Goal: Transaction & Acquisition: Obtain resource

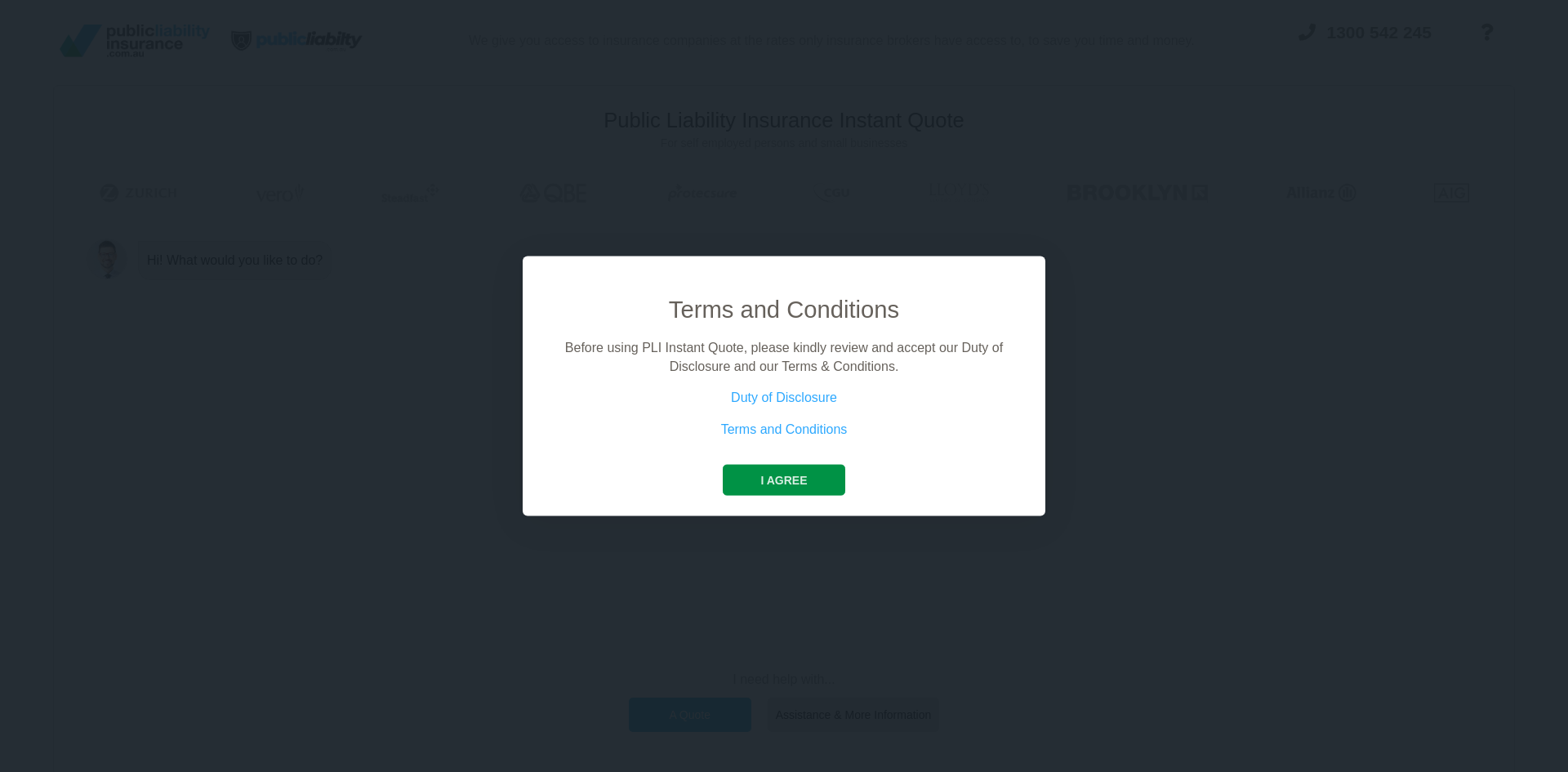
click at [811, 478] on button "I agree" at bounding box center [783, 480] width 121 height 31
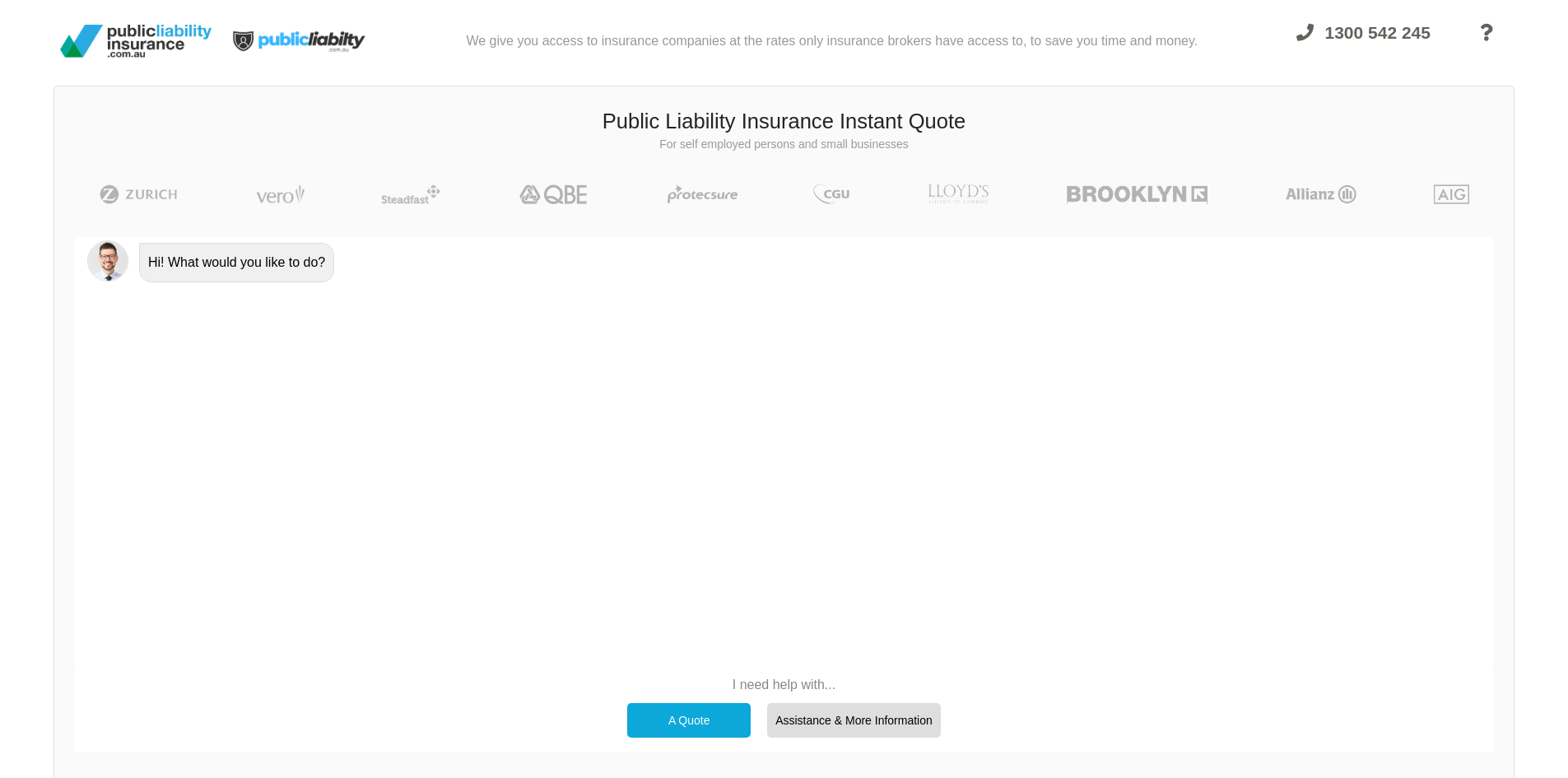
click at [683, 711] on div "A Quote" at bounding box center [689, 720] width 123 height 35
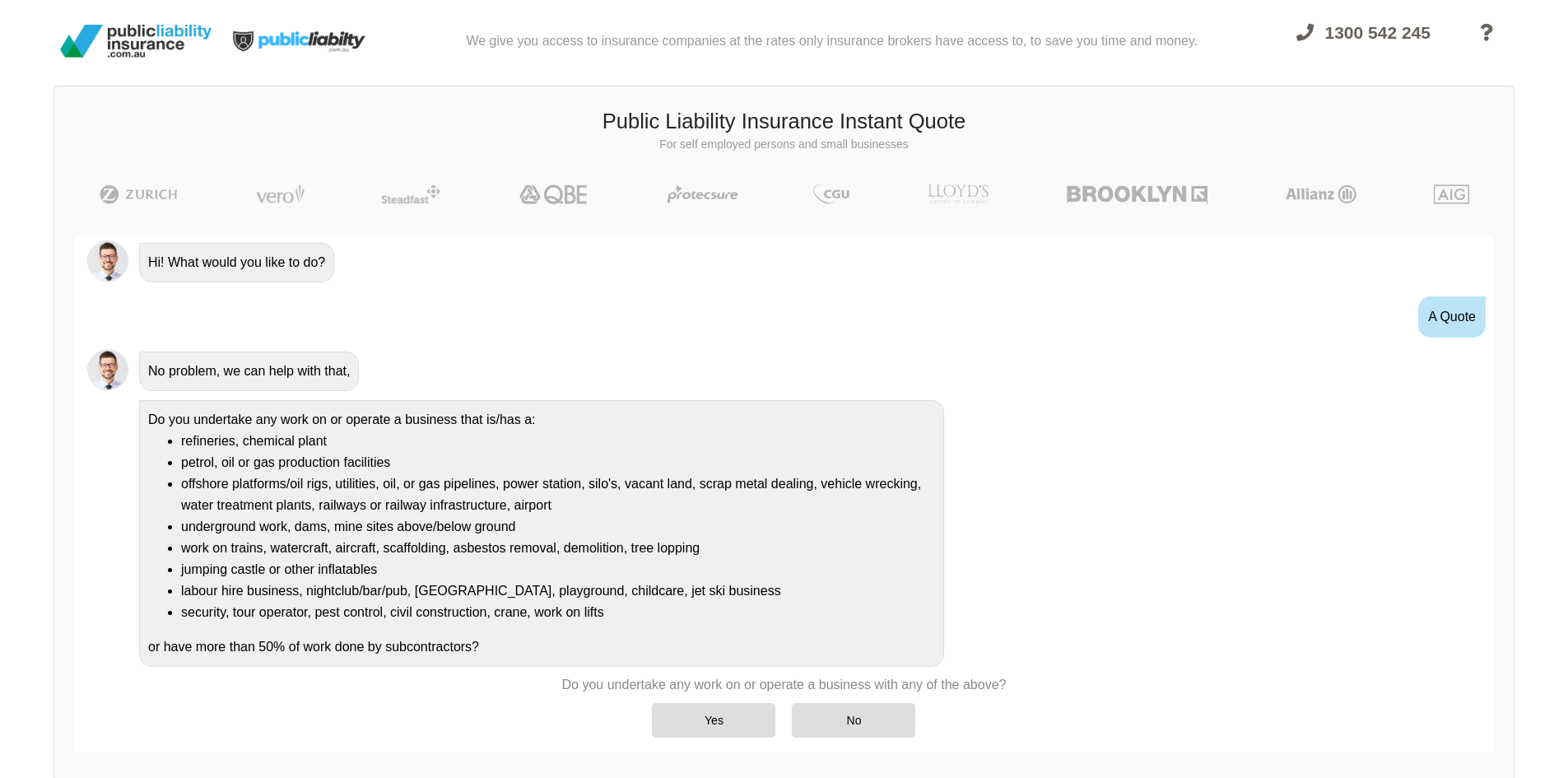
scroll to position [2, 0]
click at [826, 712] on div "No" at bounding box center [853, 720] width 123 height 35
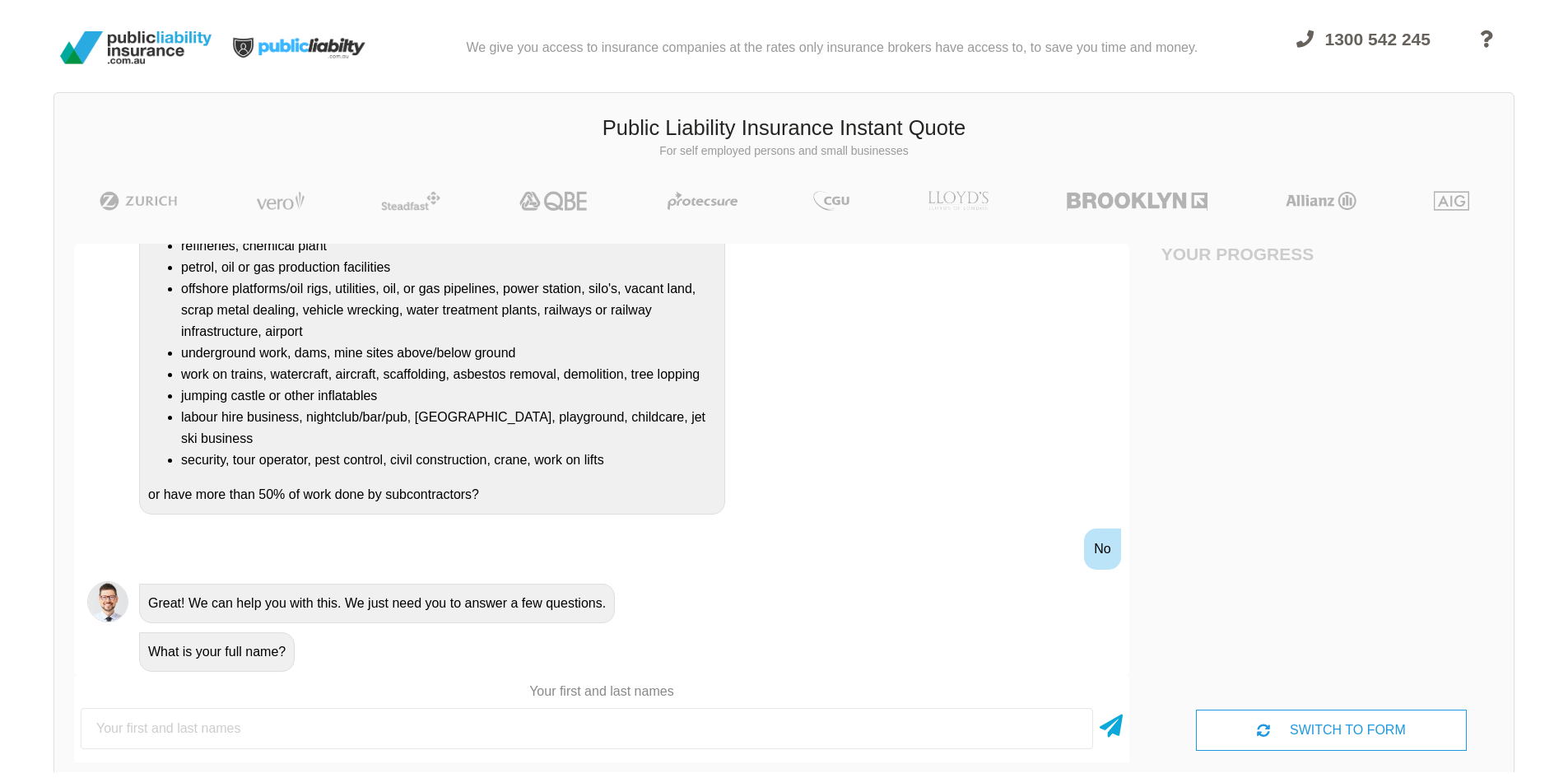
scroll to position [0, 0]
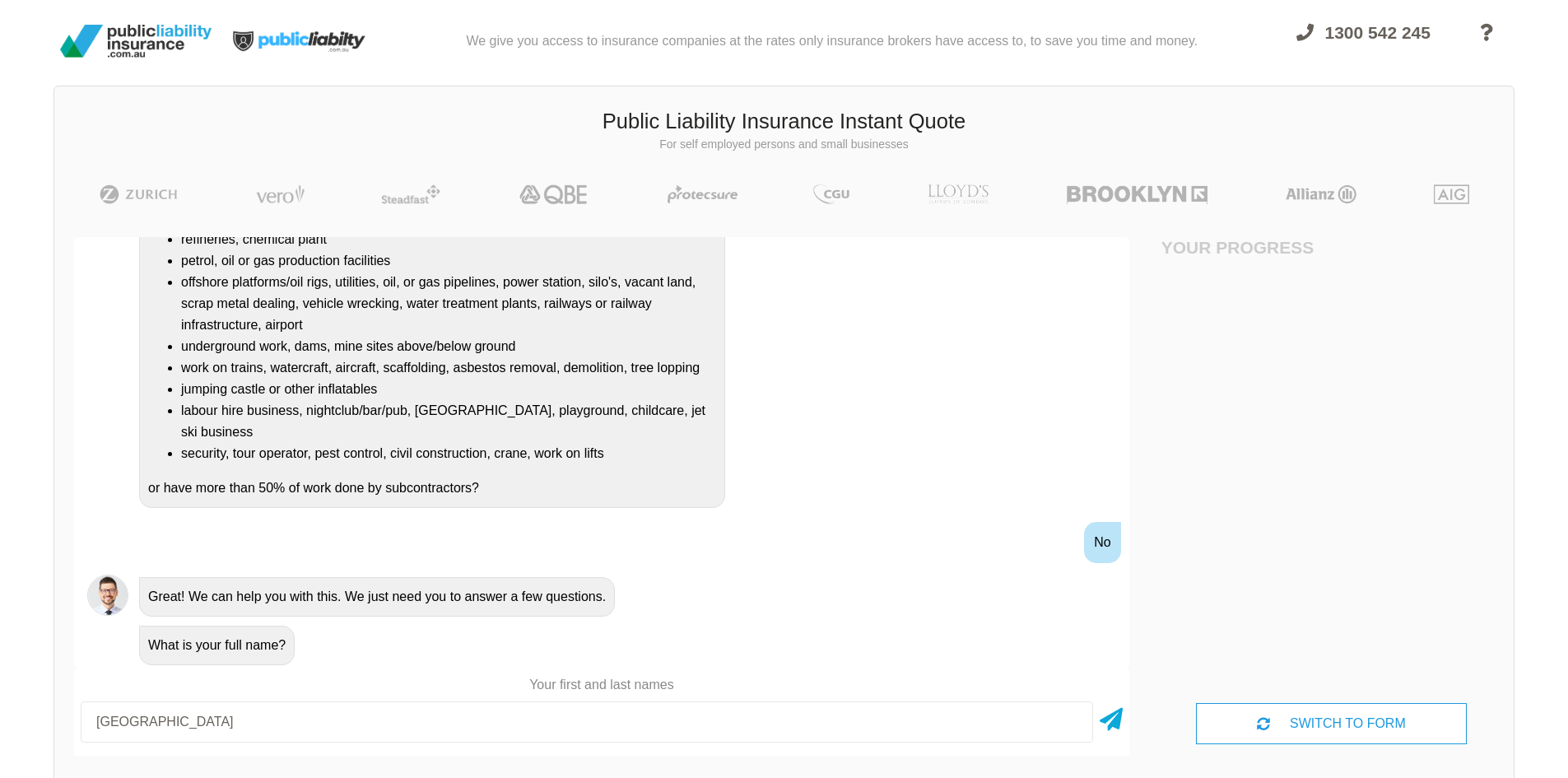
type input "[GEOGRAPHIC_DATA]"
drag, startPoint x: 1122, startPoint y: 717, endPoint x: 1236, endPoint y: 729, distance: 114.6
click at [1228, 730] on div "Awesome! 100% Just a final check that all your details are correct. Your Summar…" at bounding box center [783, 496] width 1459 height 557
click at [1266, 727] on icon at bounding box center [1263, 723] width 14 height 13
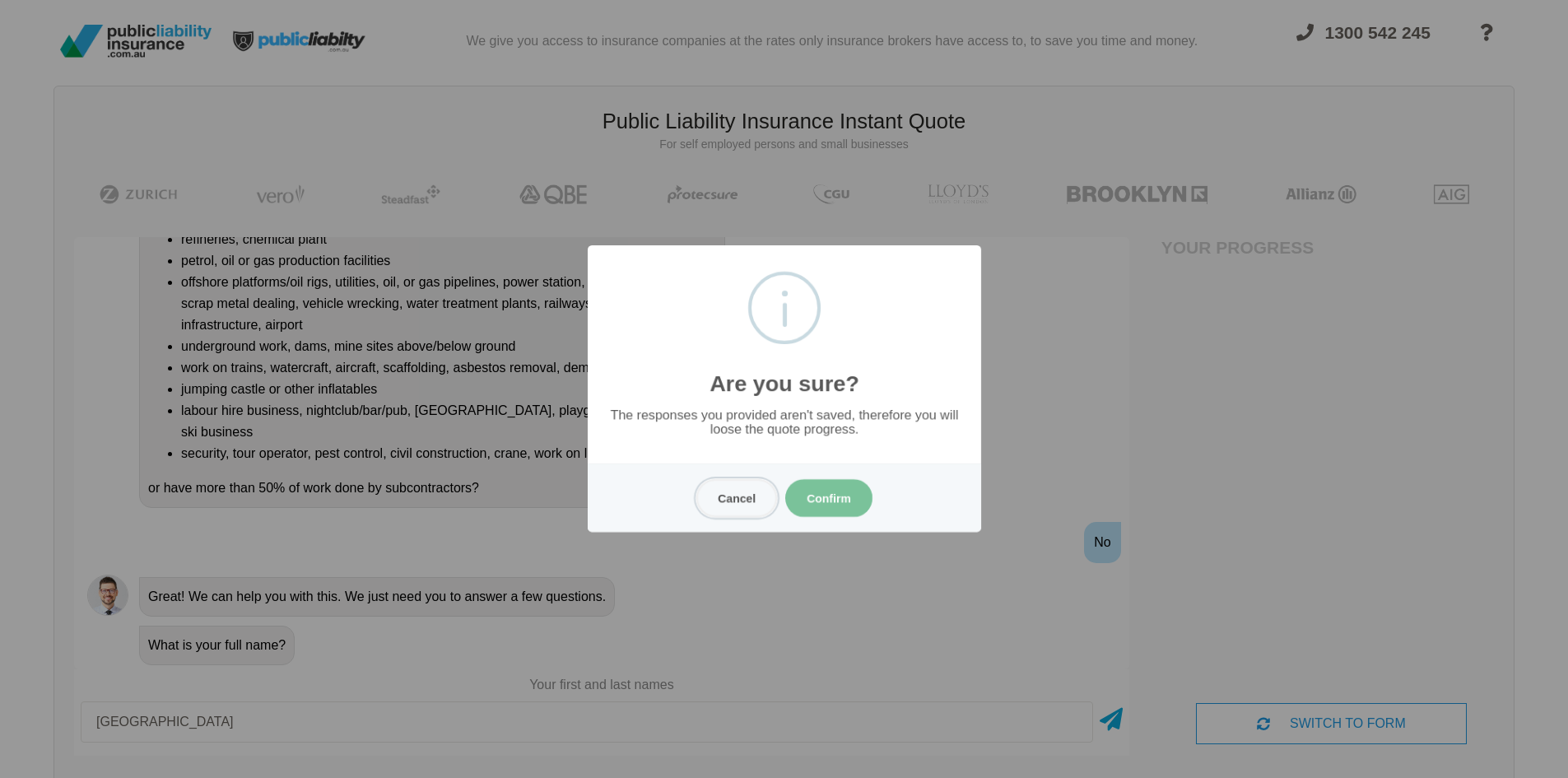
click at [744, 497] on button "Cancel" at bounding box center [737, 497] width 81 height 38
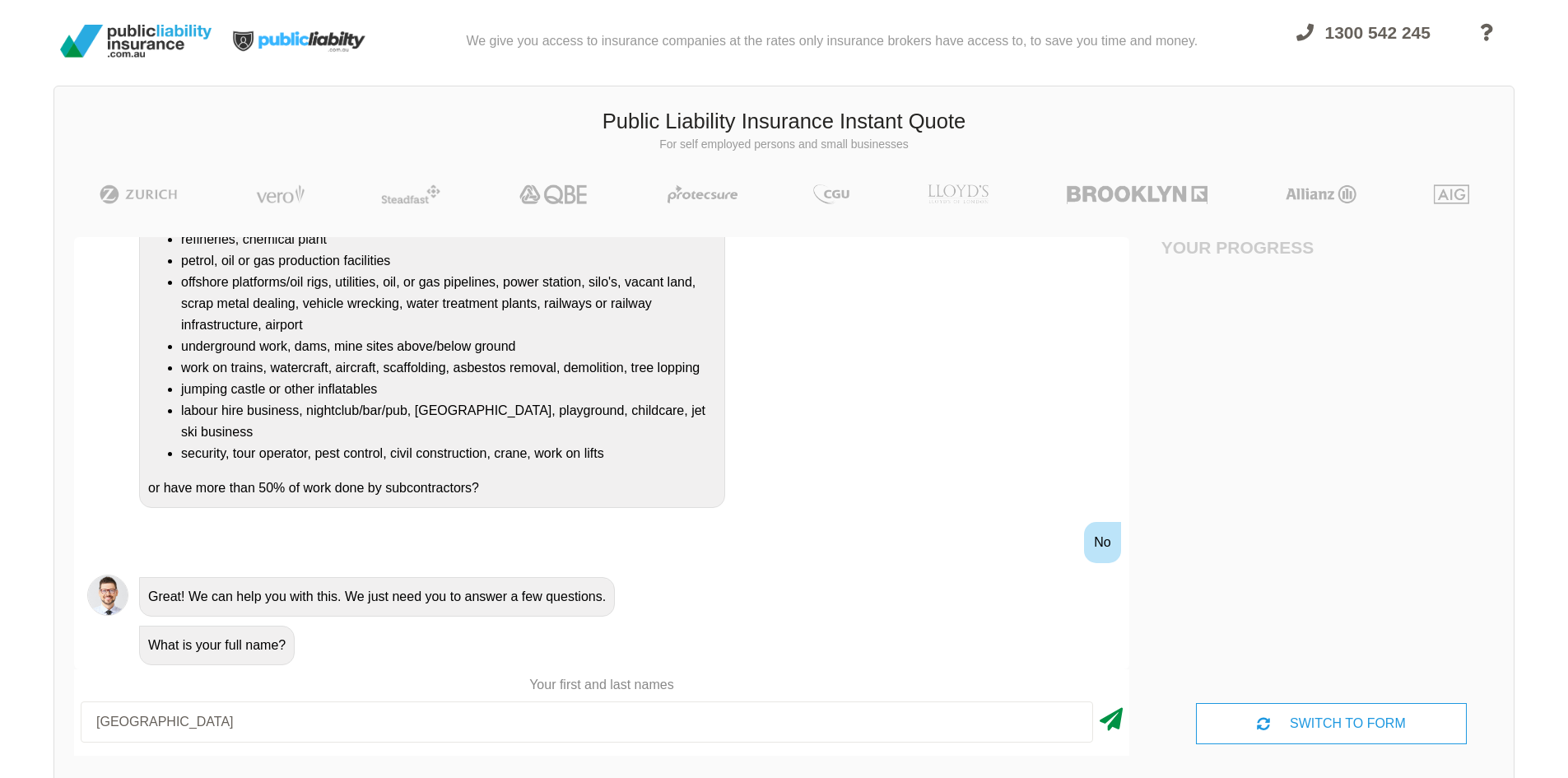
click at [1108, 710] on icon at bounding box center [1111, 715] width 23 height 30
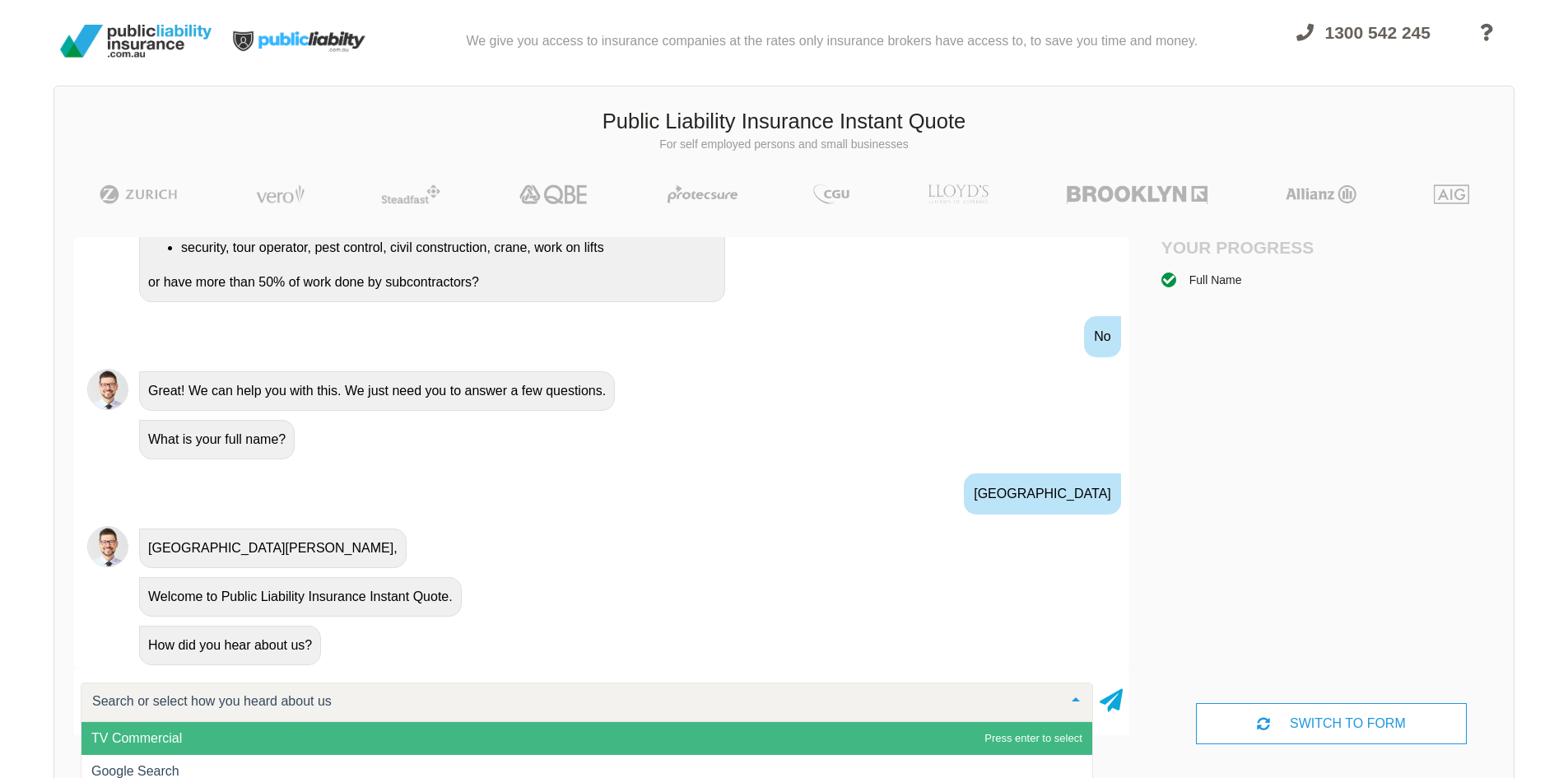
scroll to position [424, 0]
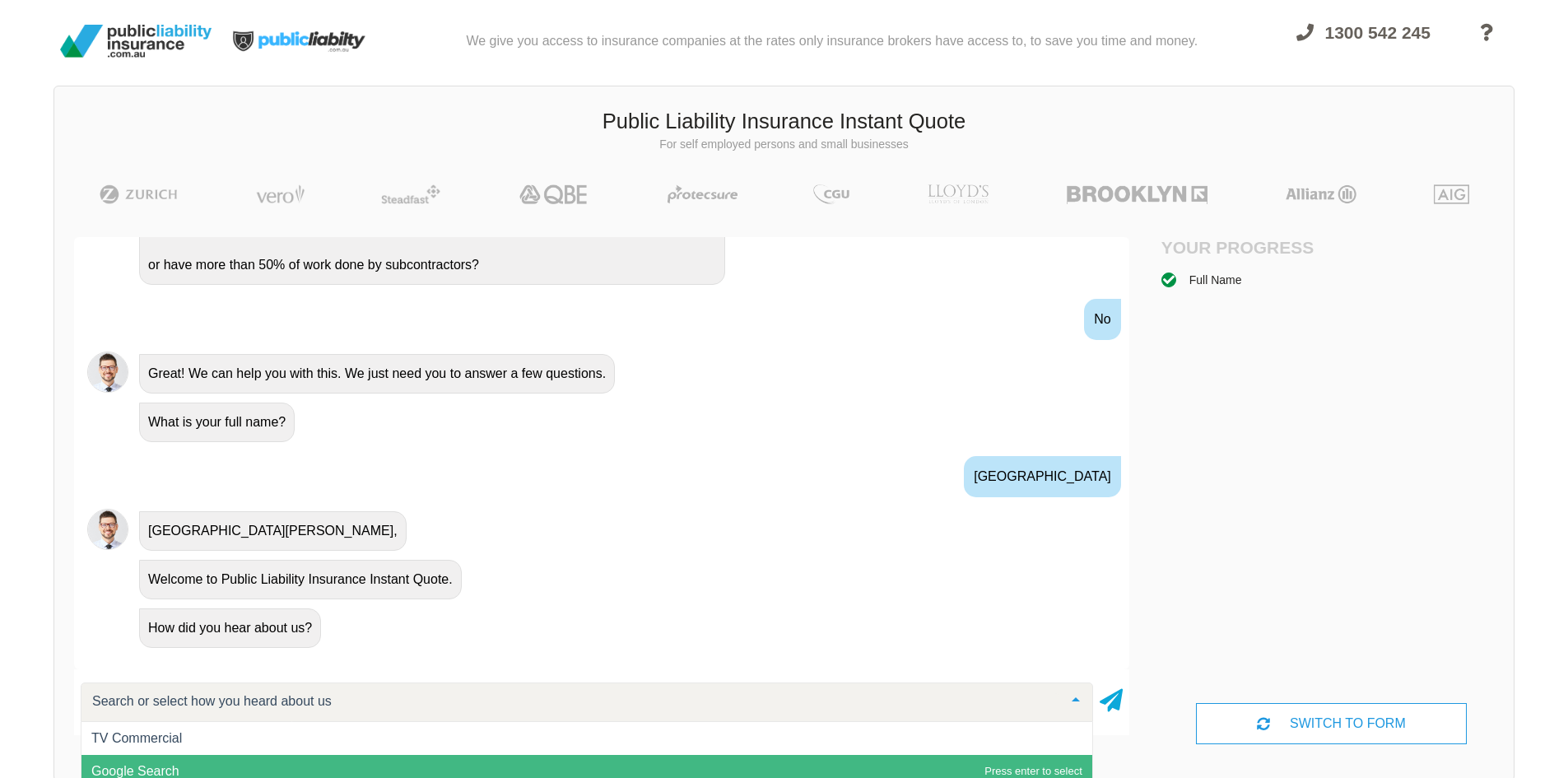
click at [365, 766] on span "Google Search" at bounding box center [586, 771] width 1011 height 33
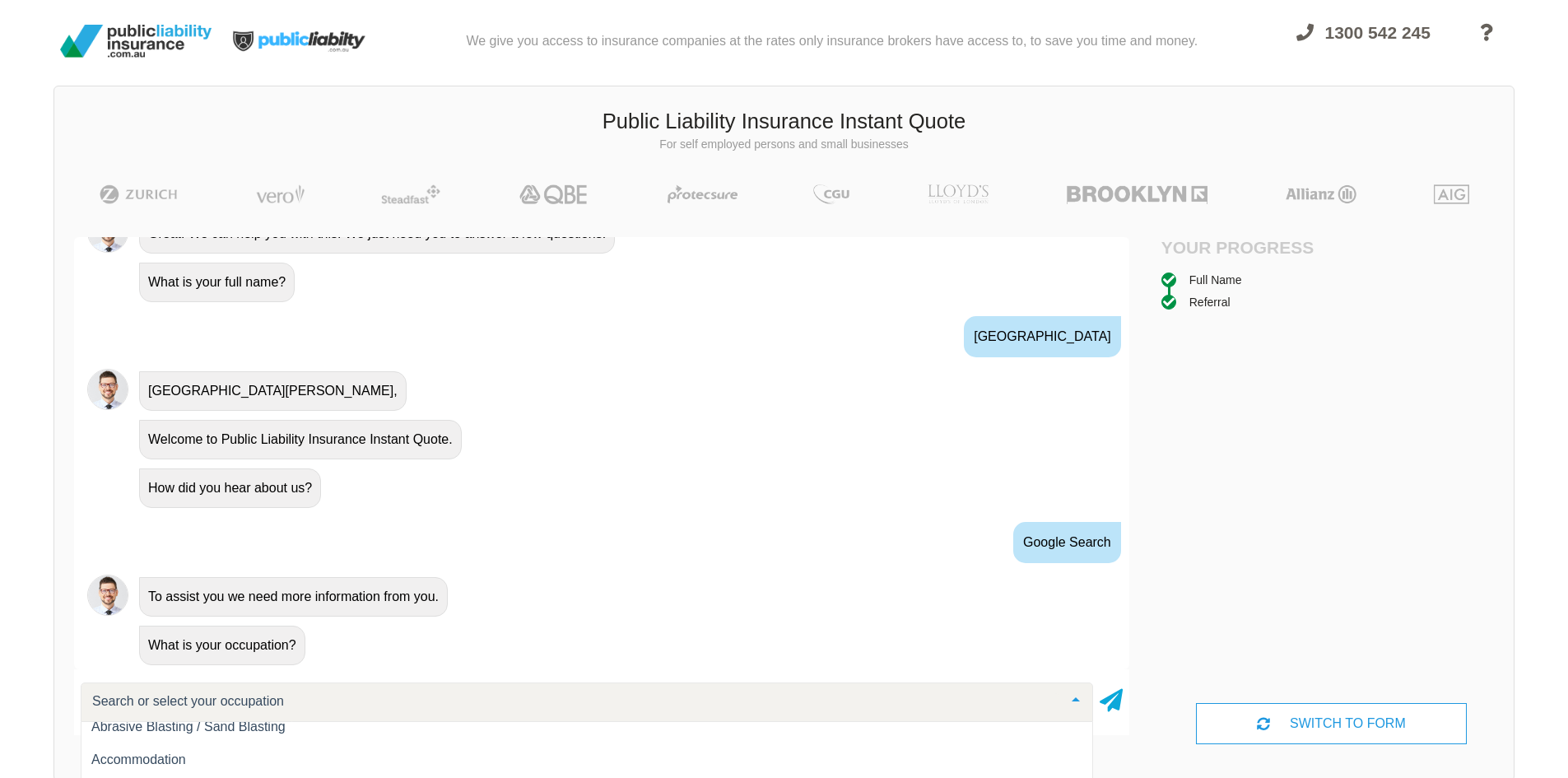
scroll to position [82, 0]
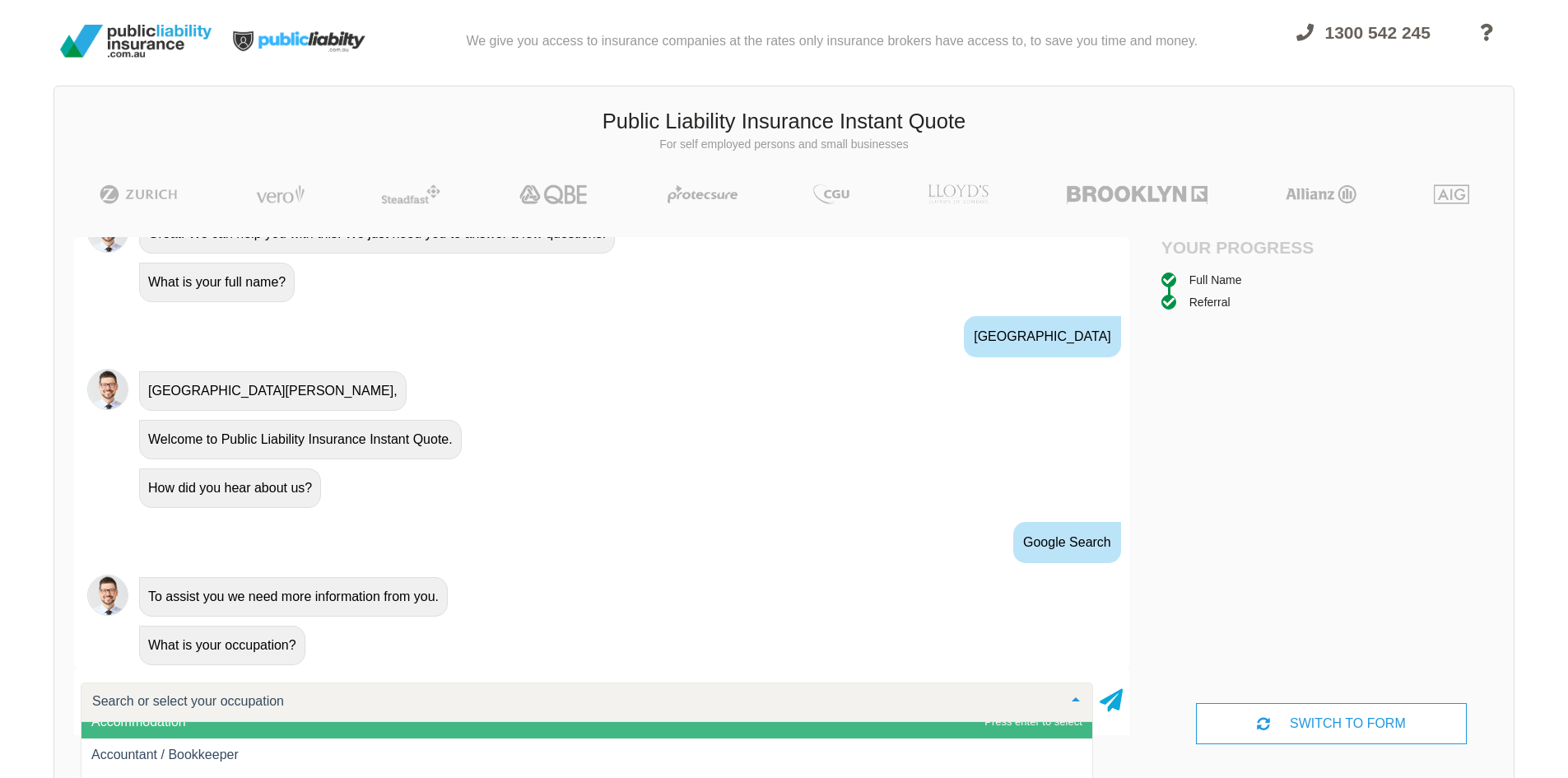
drag, startPoint x: 343, startPoint y: 697, endPoint x: 343, endPoint y: 708, distance: 11.0
click at [343, 708] on input "text" at bounding box center [573, 701] width 971 height 16
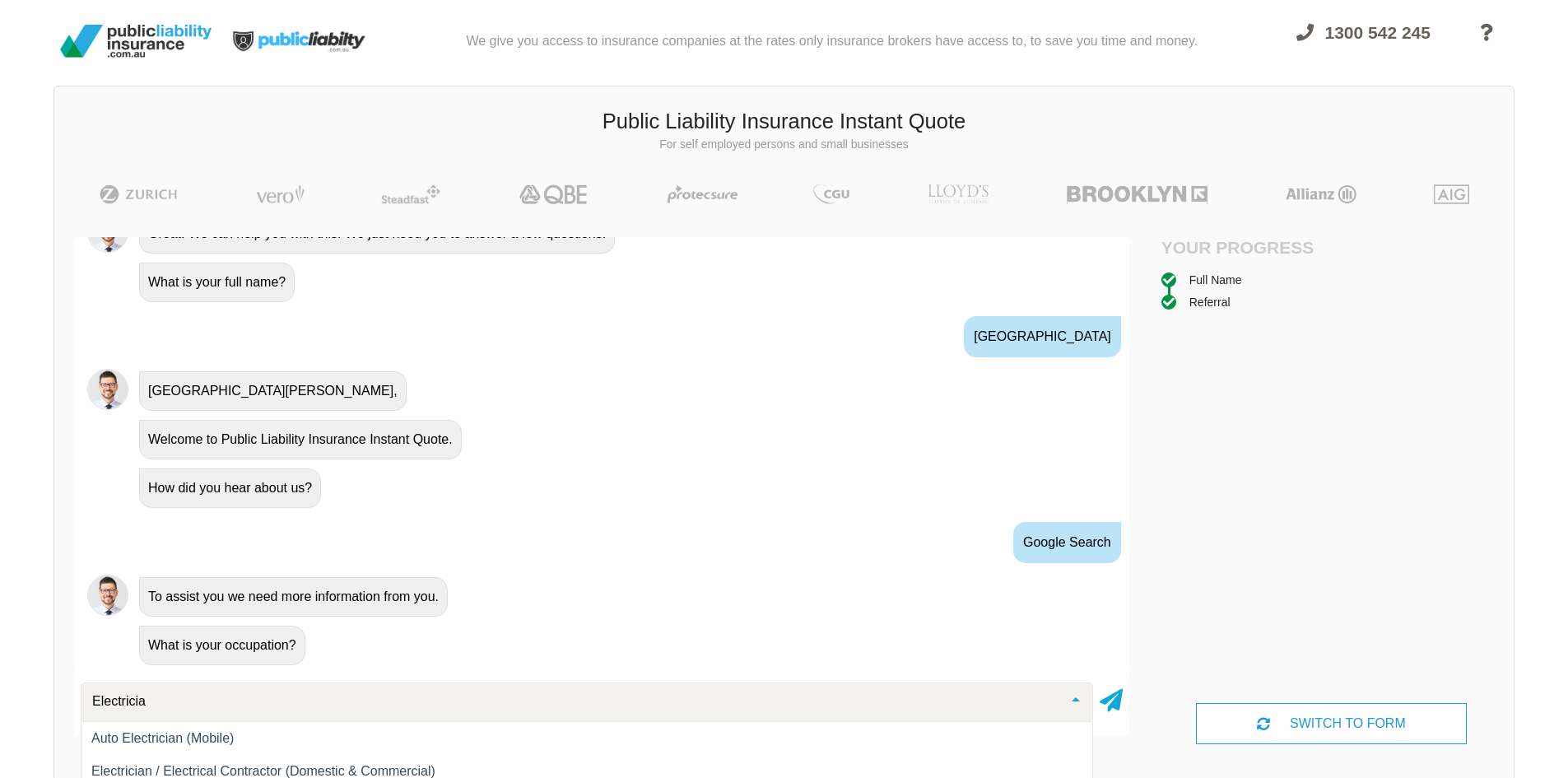
type input "Electrician"
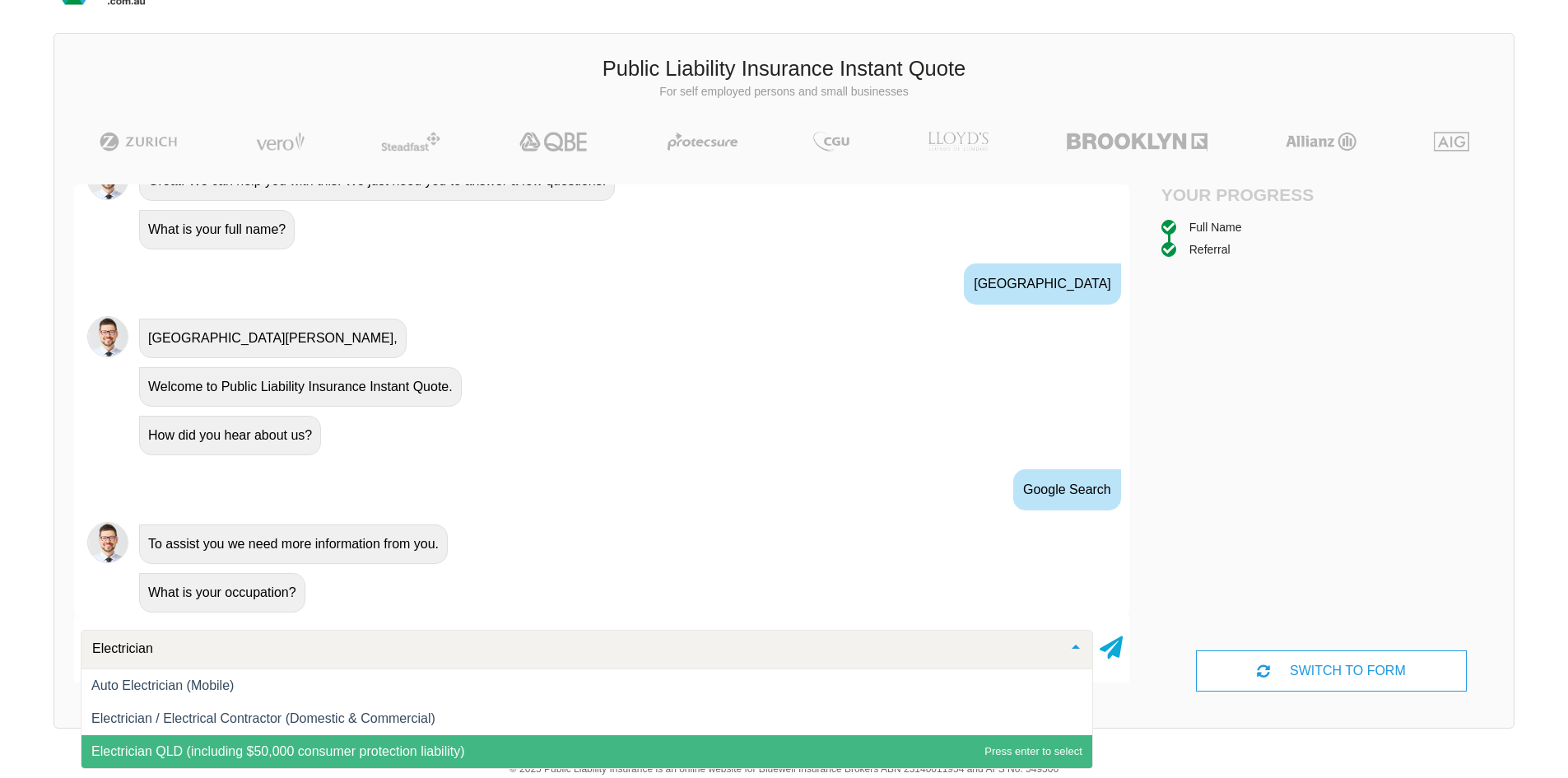
scroll to position [82, 0]
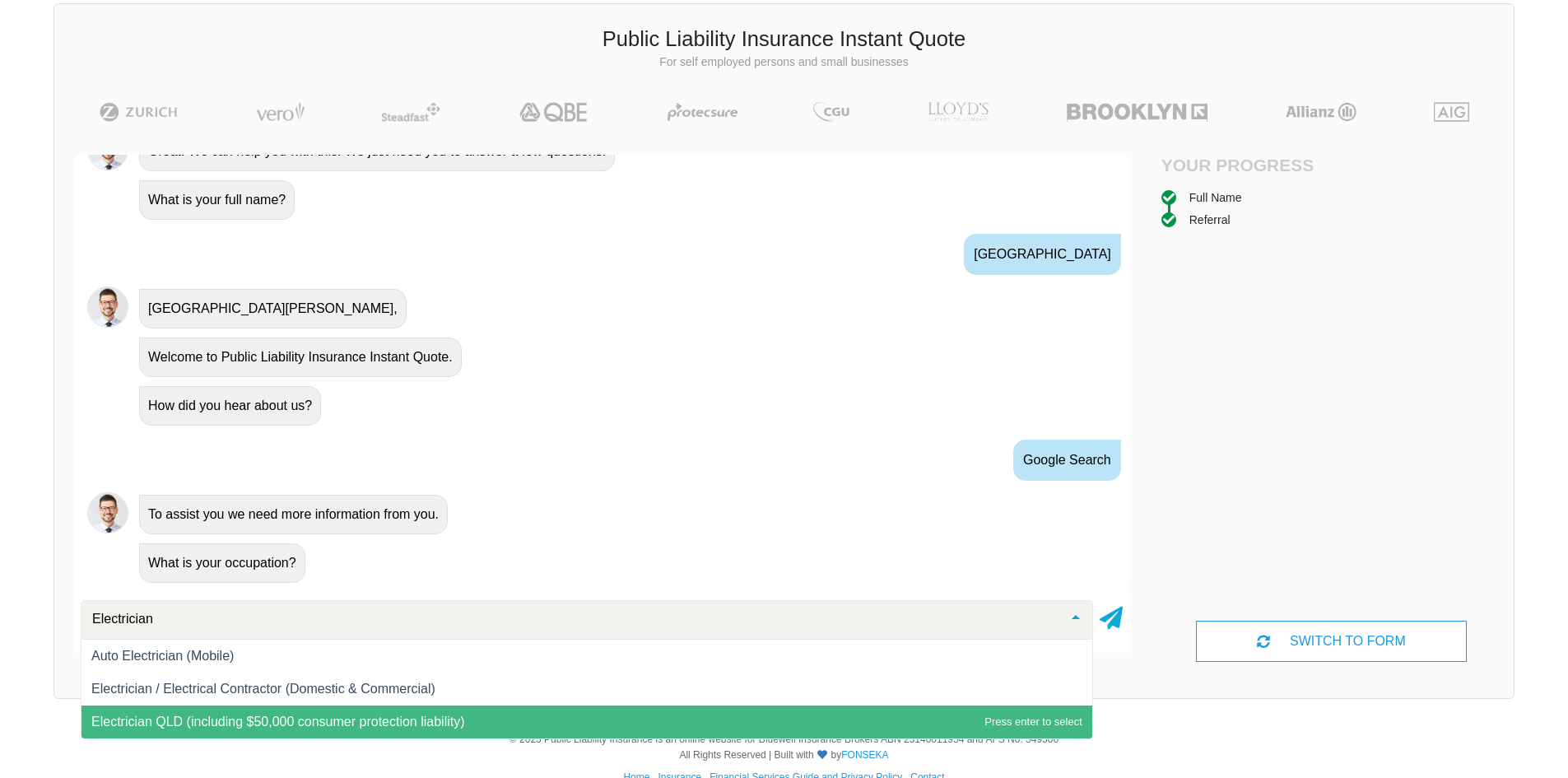
click at [396, 715] on span "Electrician QLD (including $50,000 consumer protection liability)" at bounding box center [279, 721] width 374 height 14
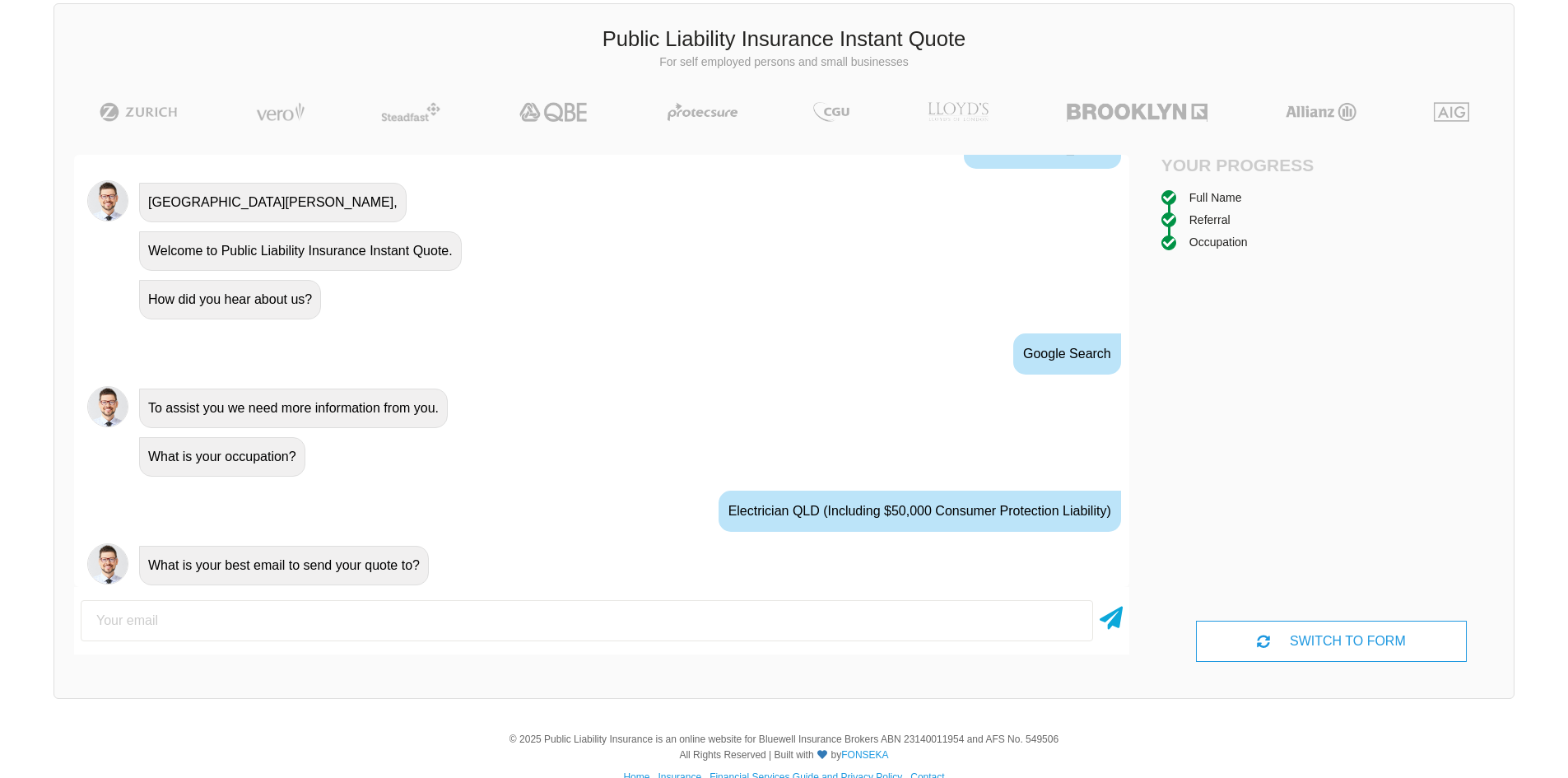
scroll to position [673, 0]
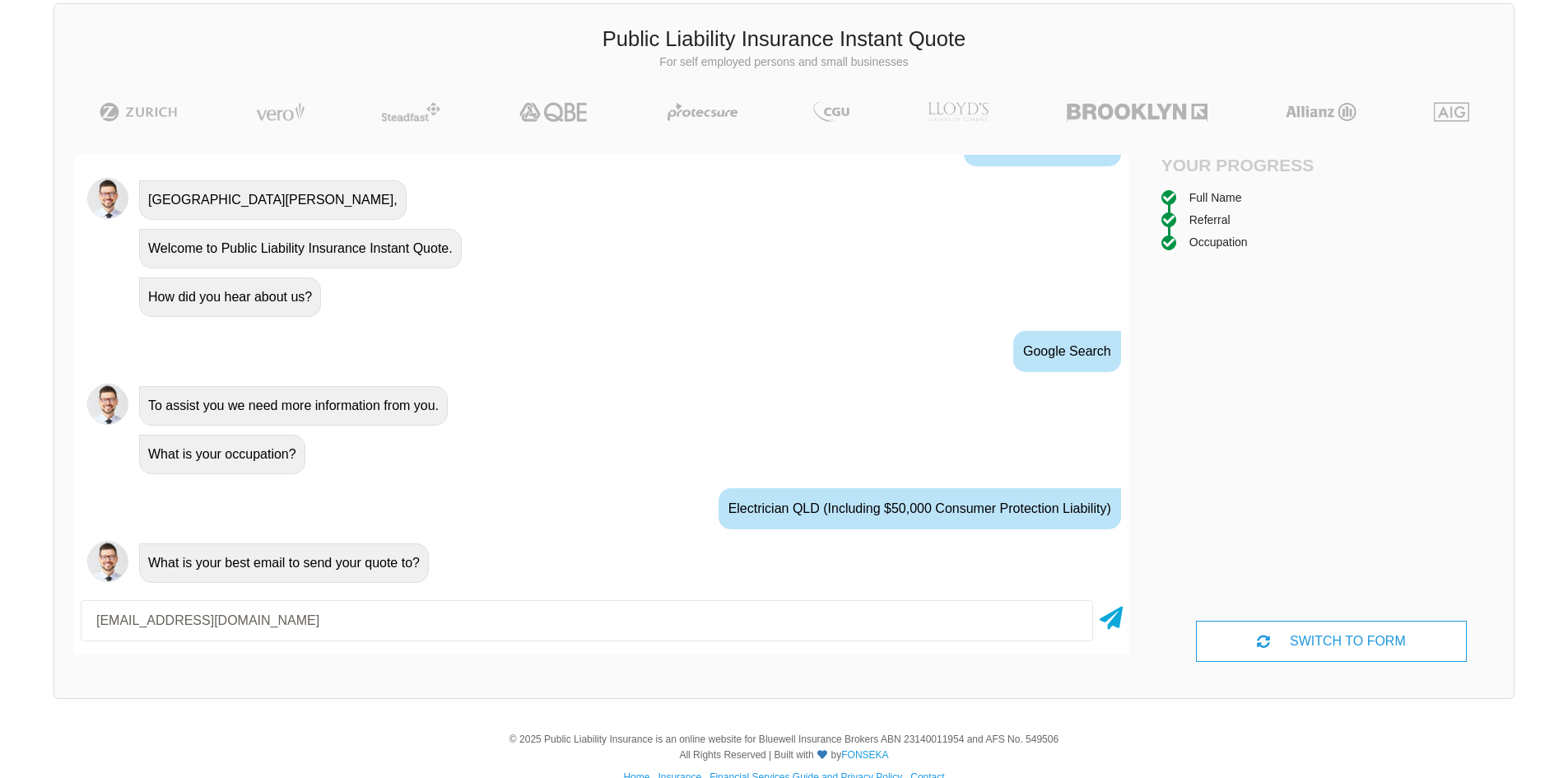
type input "[EMAIL_ADDRESS][DOMAIN_NAME]"
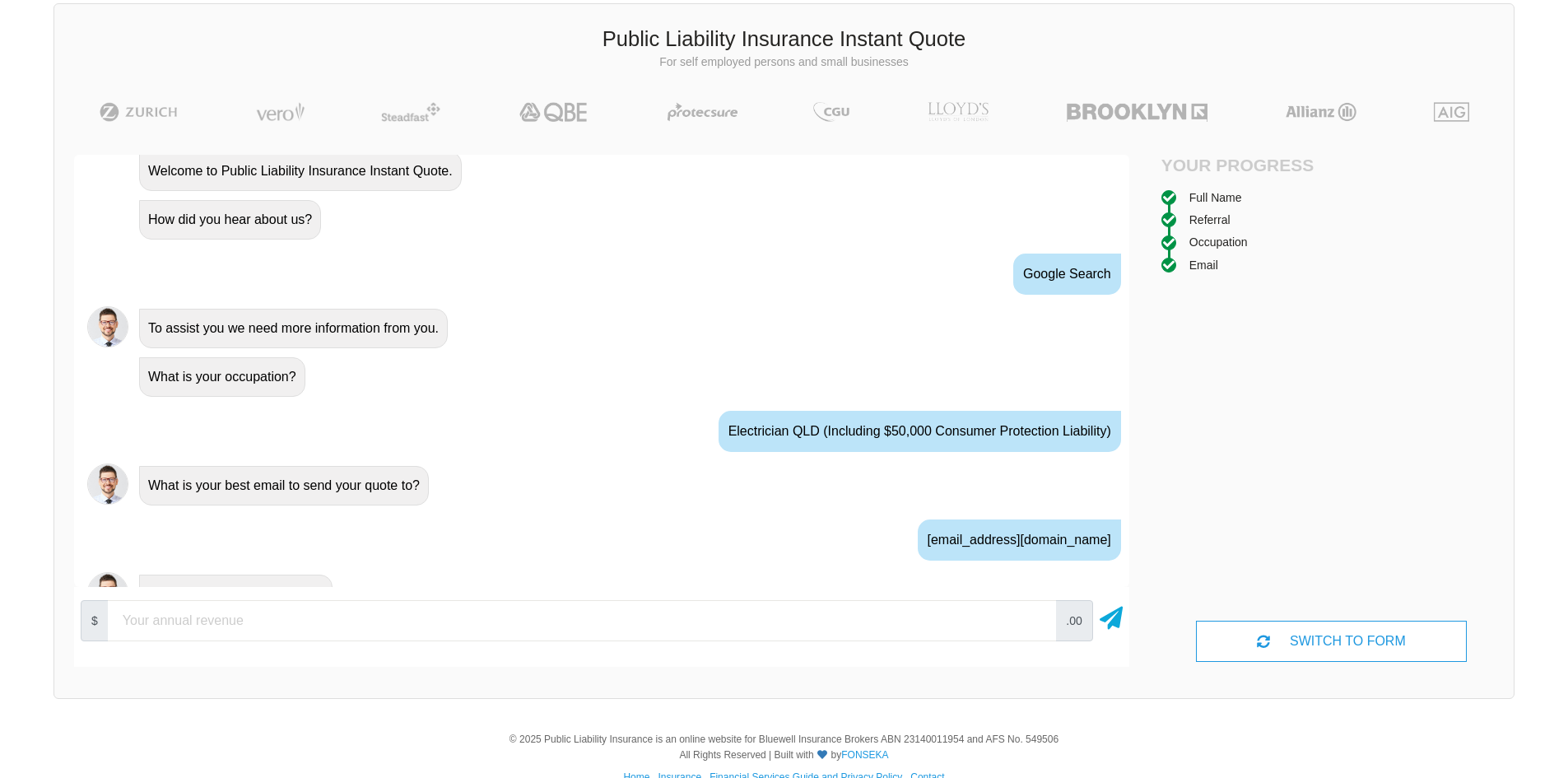
scroll to position [782, 0]
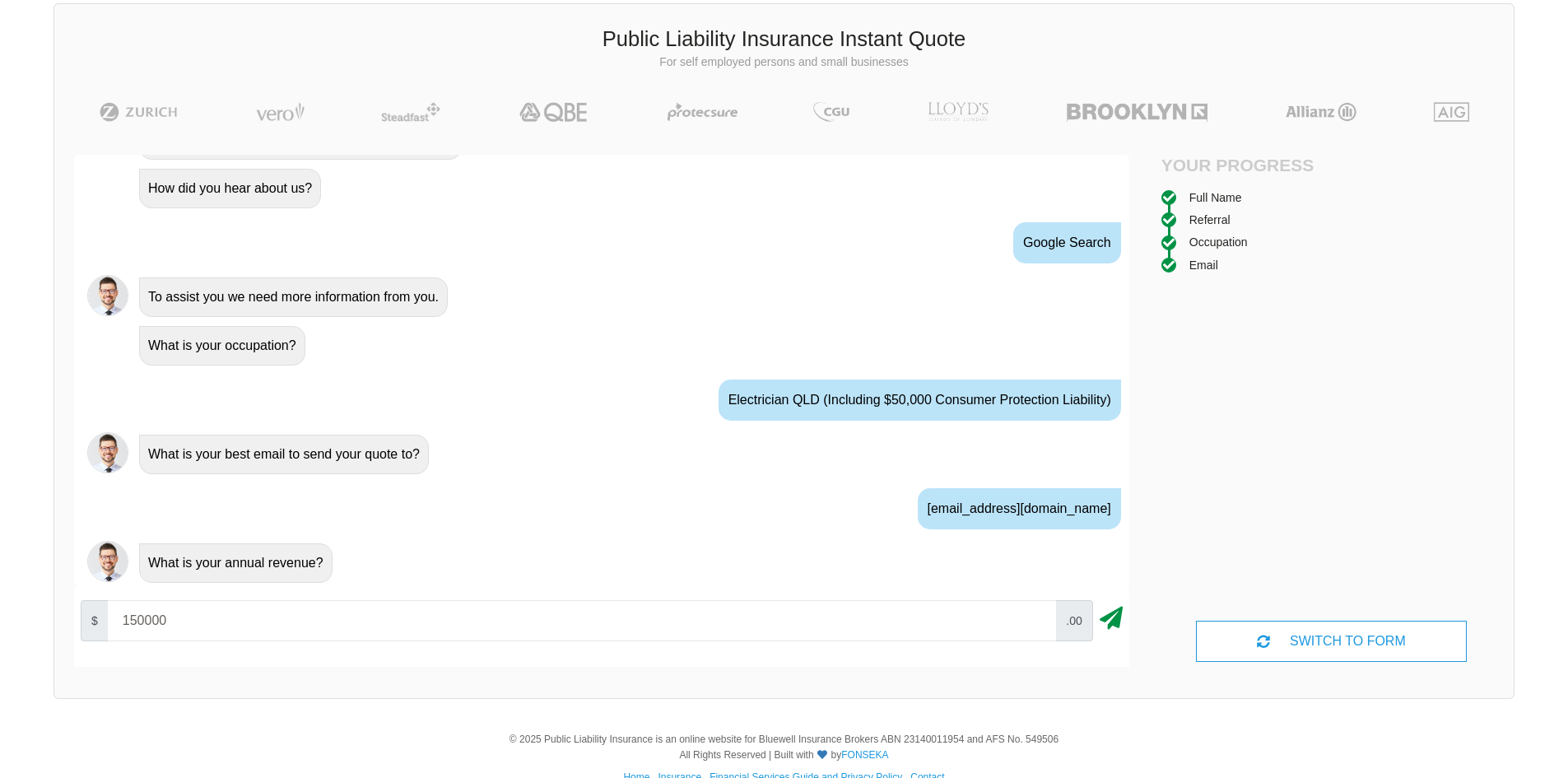
type input "150000"
click at [1105, 621] on icon at bounding box center [1111, 614] width 23 height 30
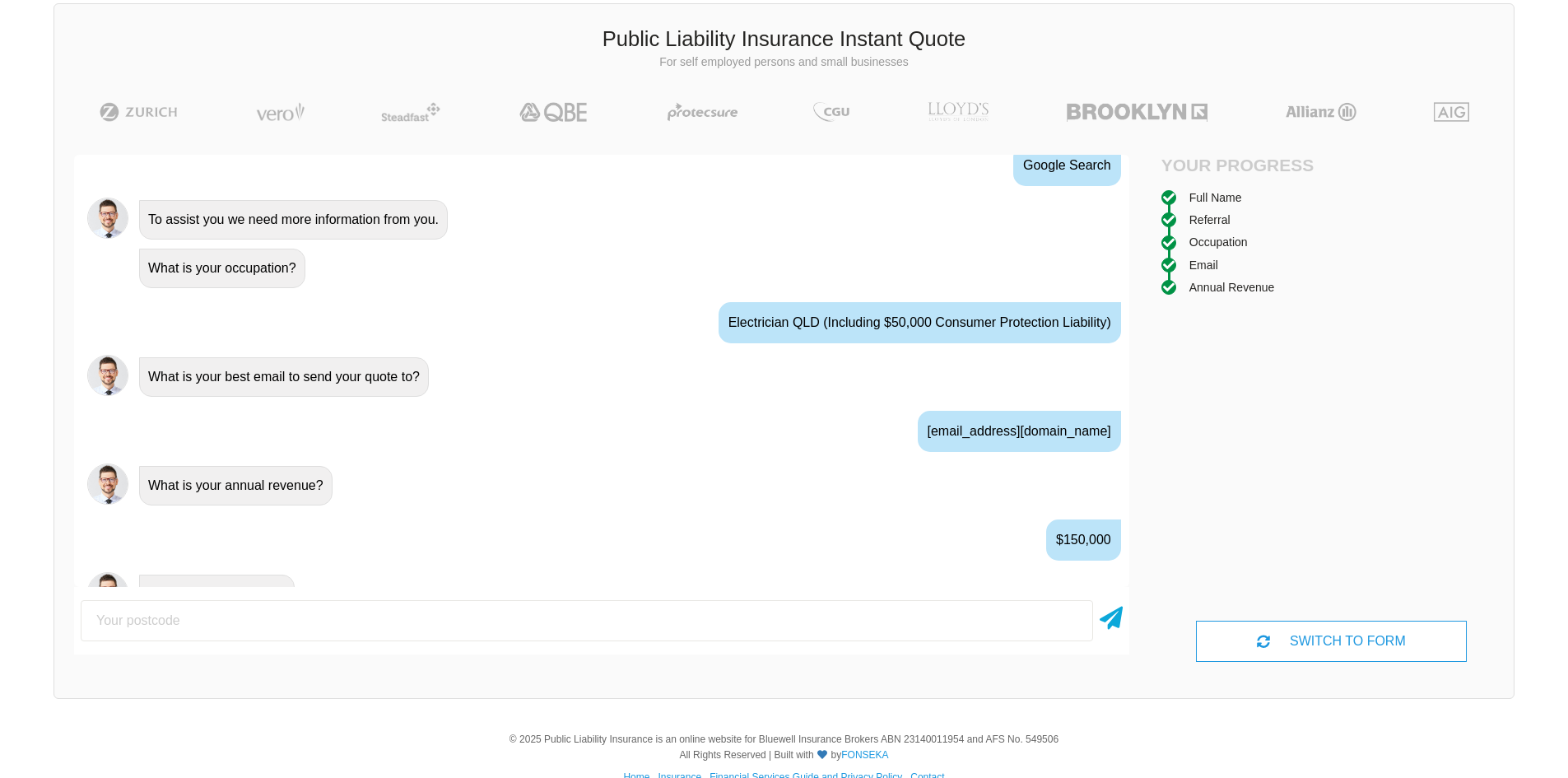
scroll to position [891, 0]
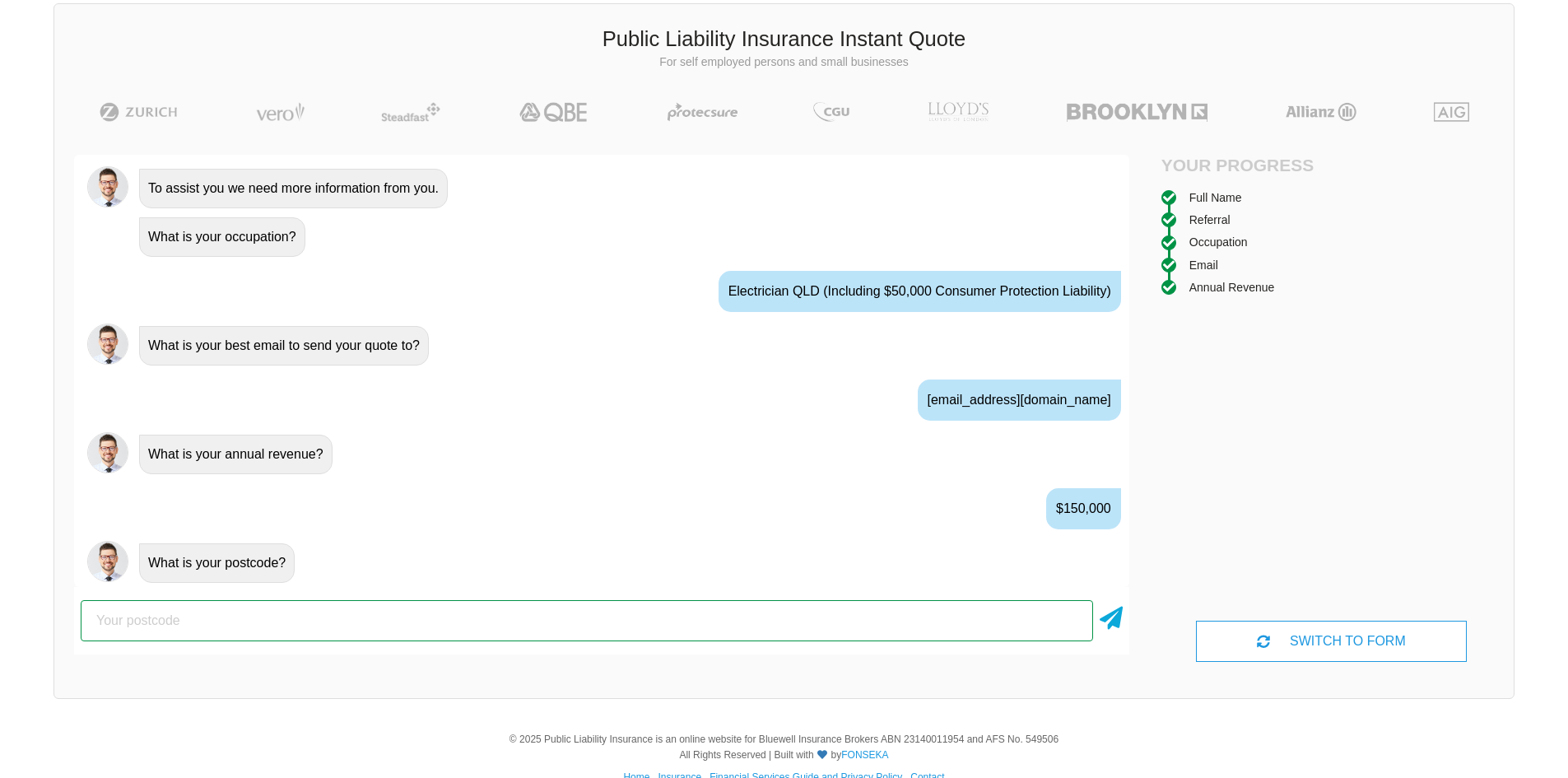
click at [276, 617] on input "number" at bounding box center [587, 620] width 1013 height 41
drag, startPoint x: 228, startPoint y: 609, endPoint x: -59, endPoint y: 604, distance: 287.0
click at [0, 604] on html "We give you access to insurance companies at the rates only insurance brokers h…" at bounding box center [784, 363] width 1568 height 891
type input "4568"
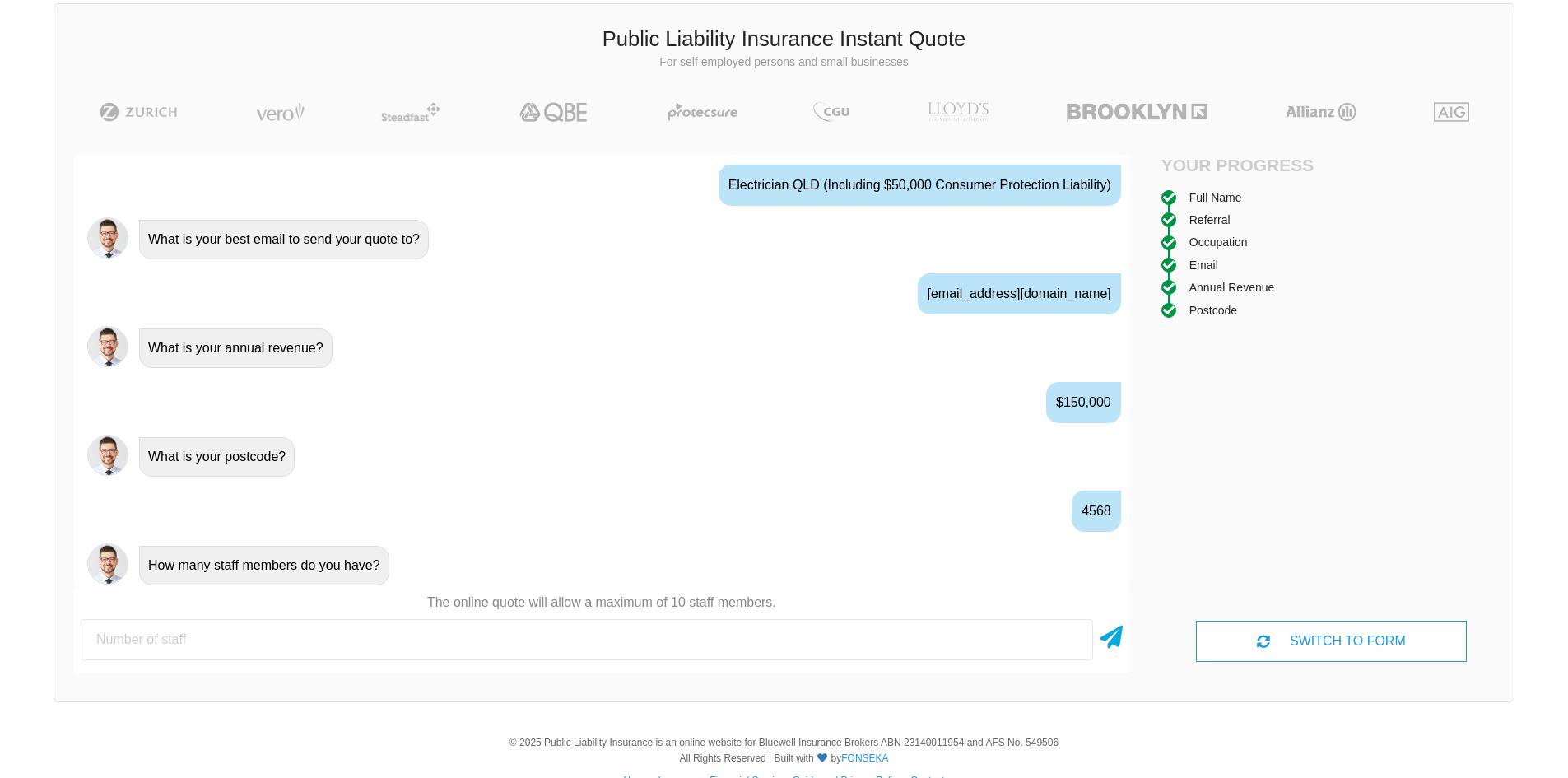
scroll to position [999, 0]
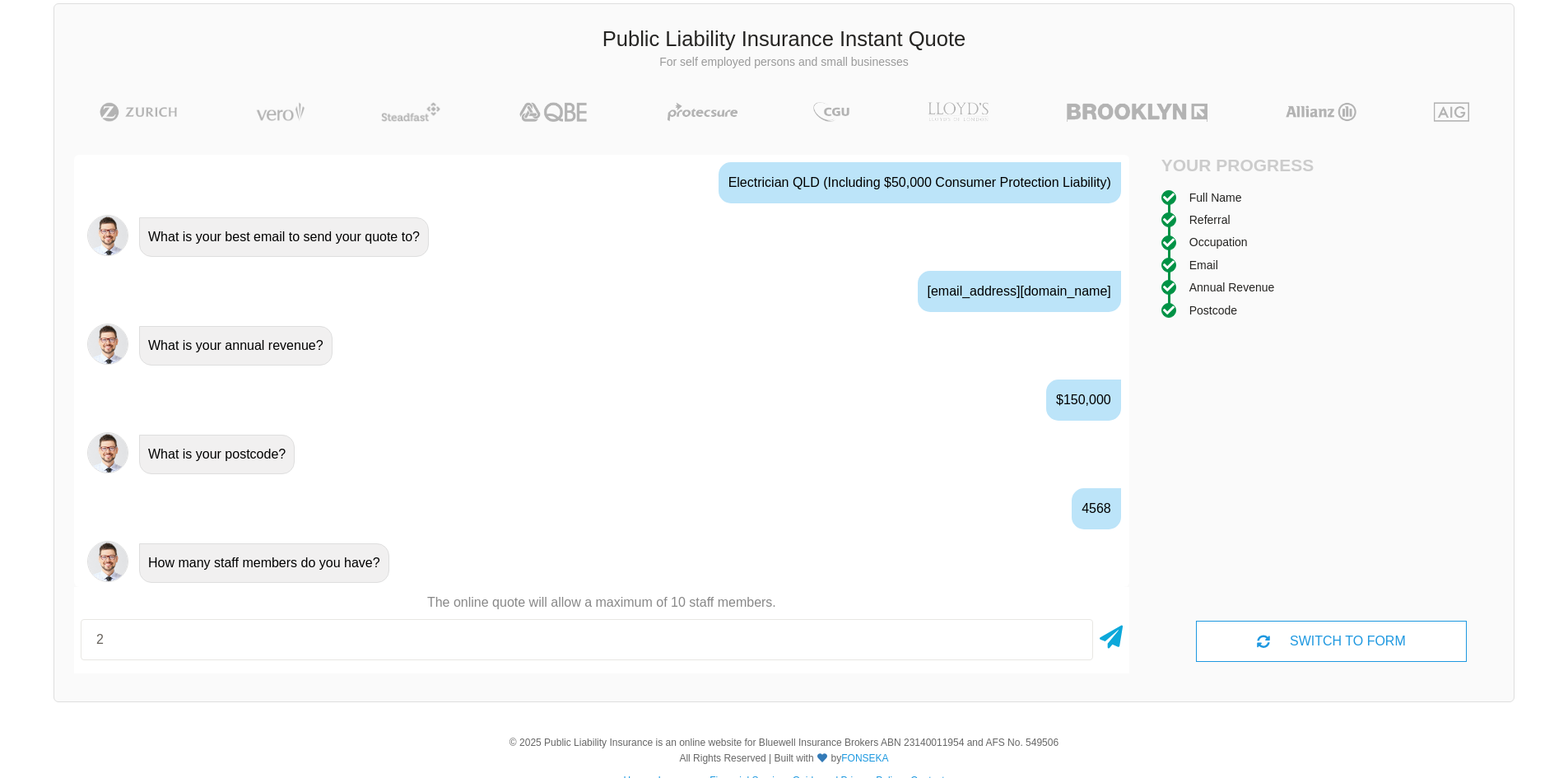
type input "2"
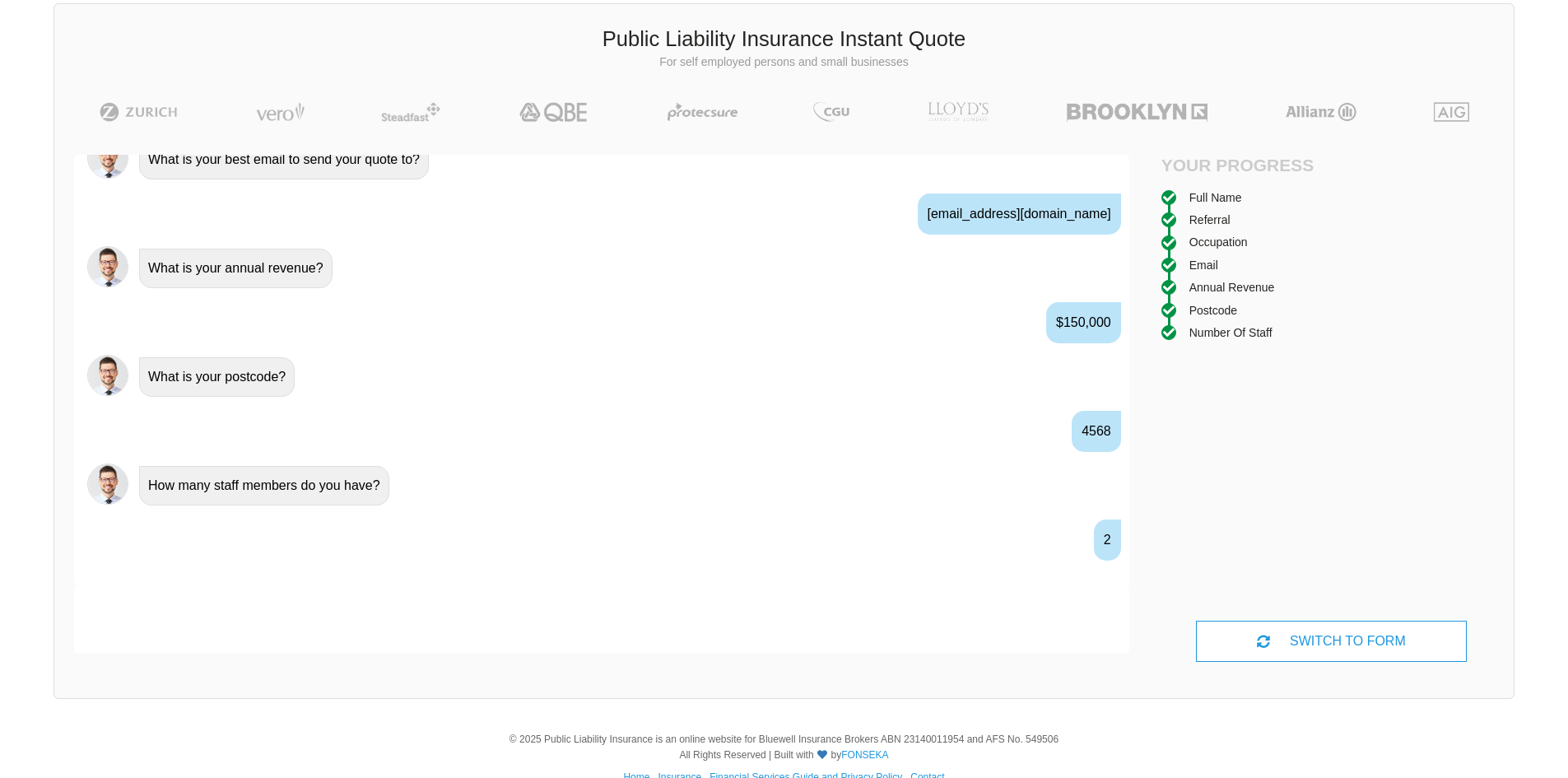
scroll to position [1108, 0]
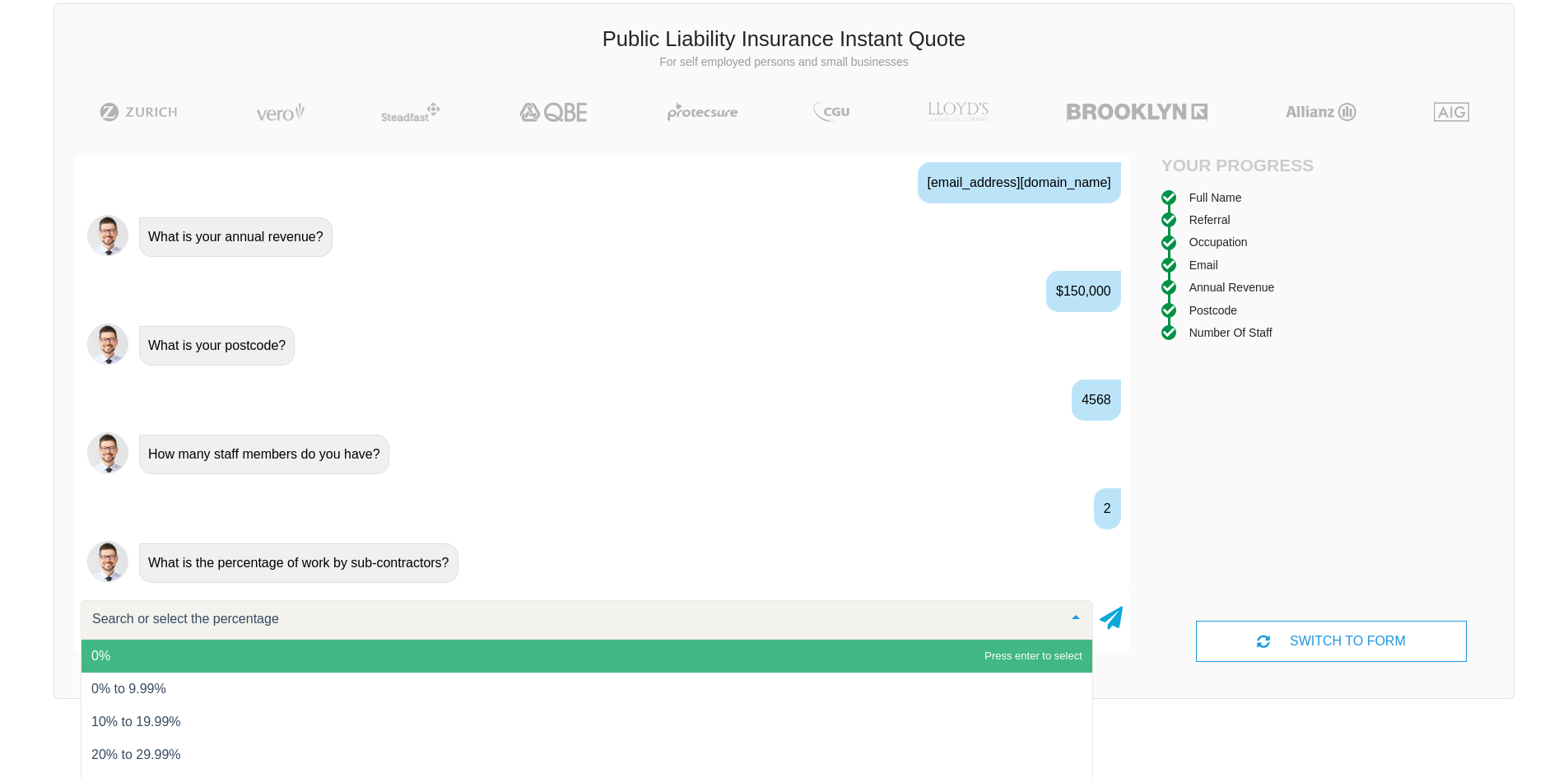
click at [513, 652] on span "0%" at bounding box center [586, 656] width 1011 height 33
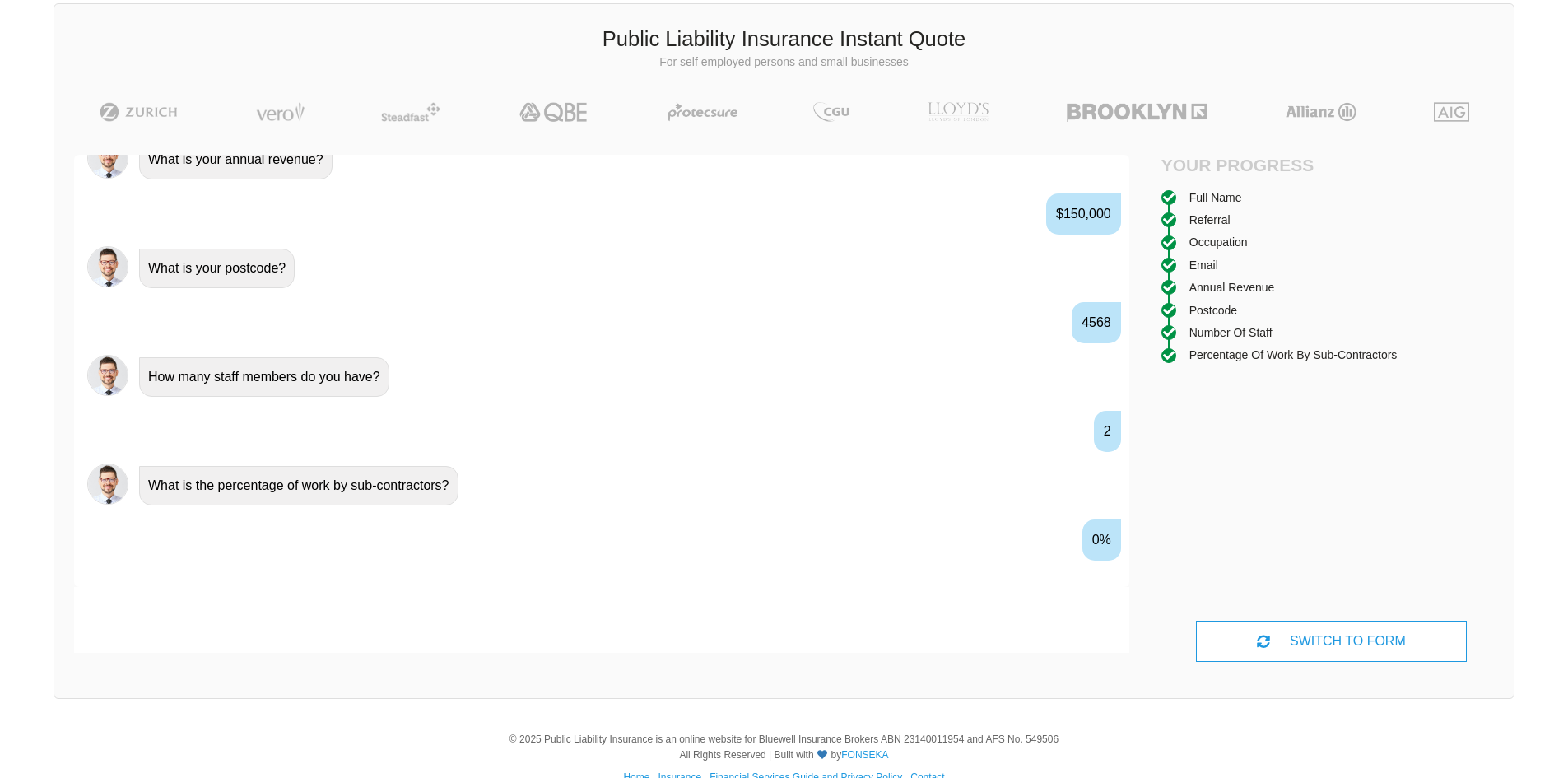
scroll to position [1217, 0]
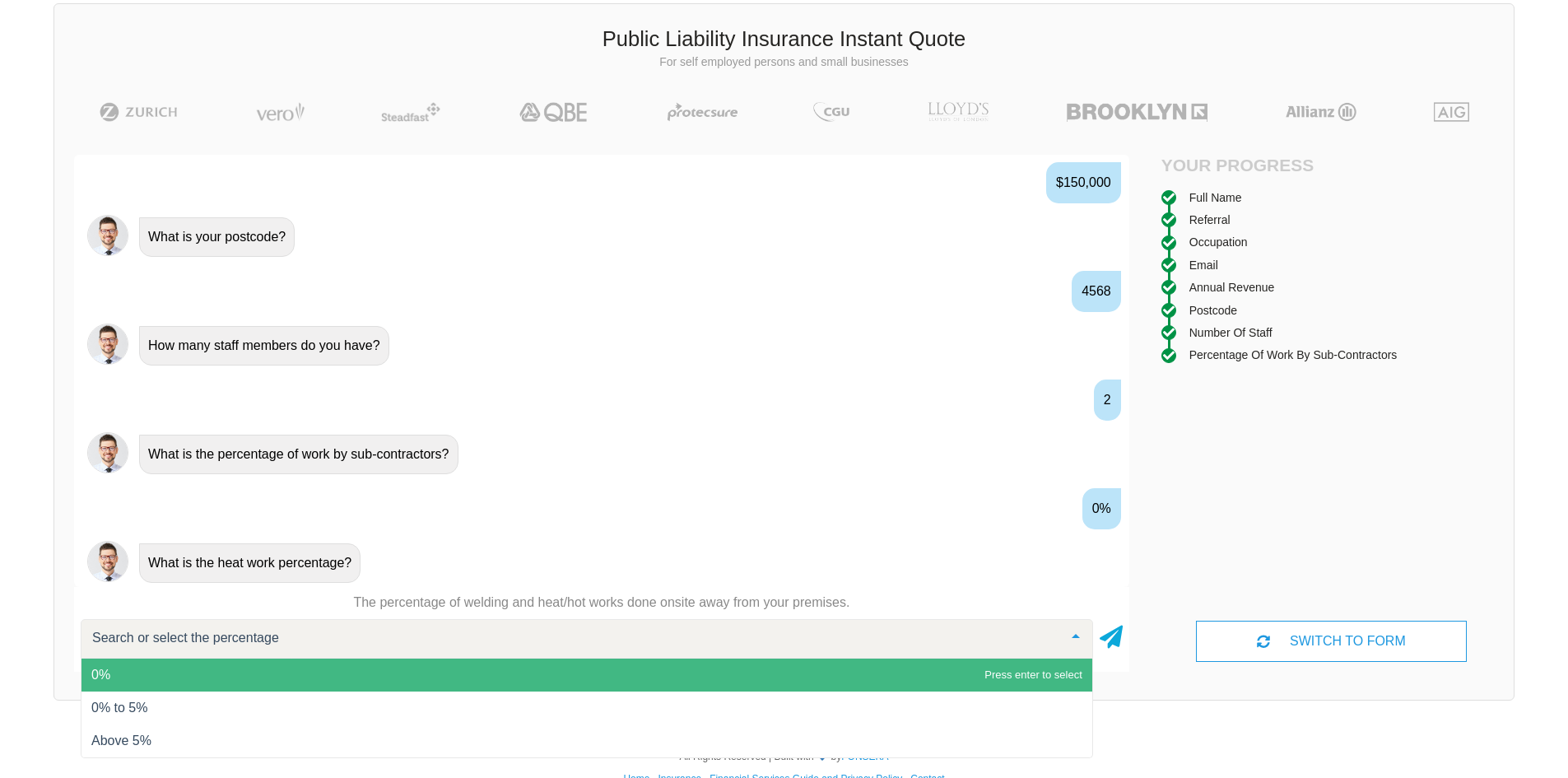
click at [478, 666] on span "0%" at bounding box center [586, 675] width 1011 height 33
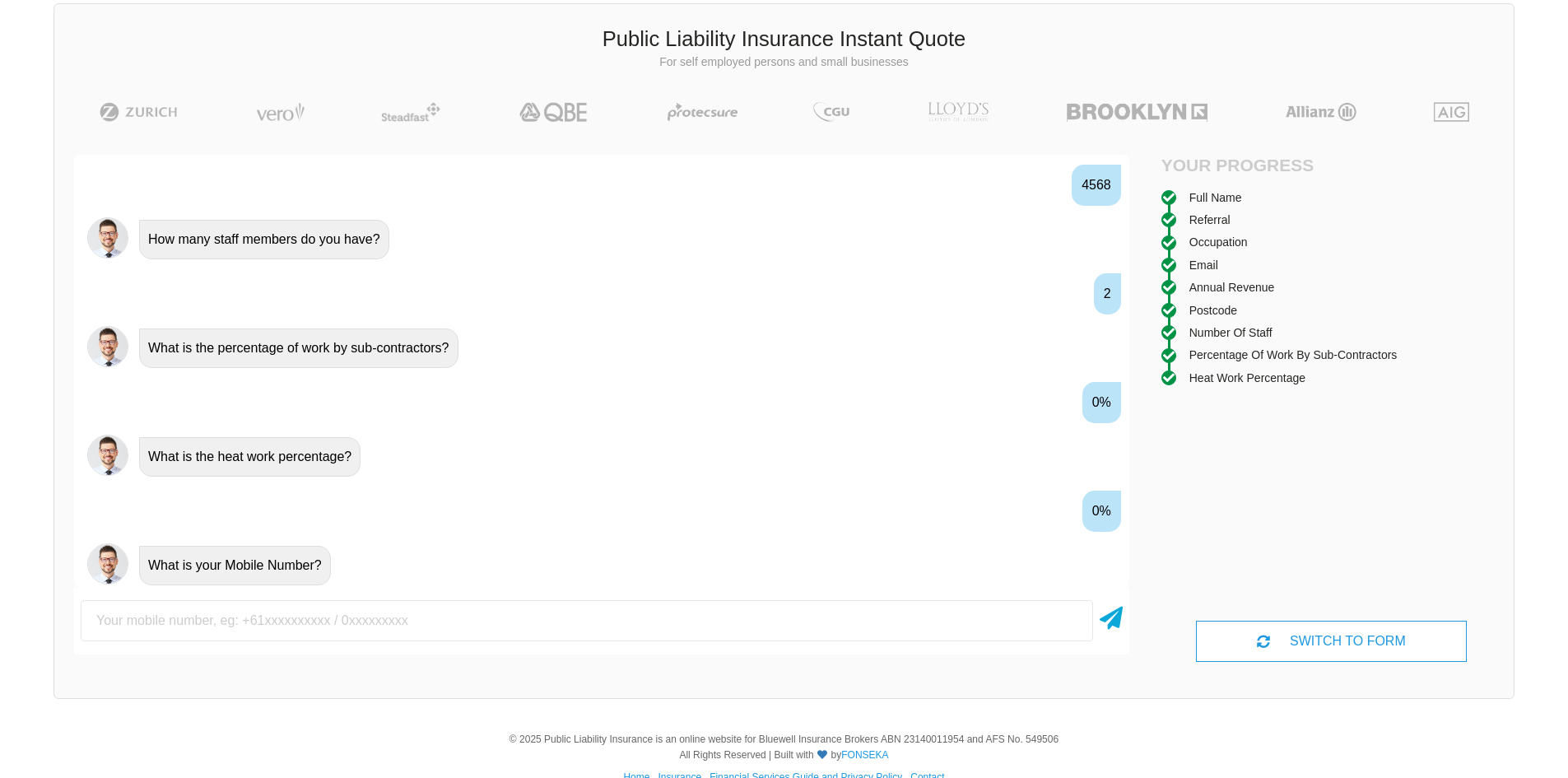
scroll to position [1325, 0]
type input "0474707187"
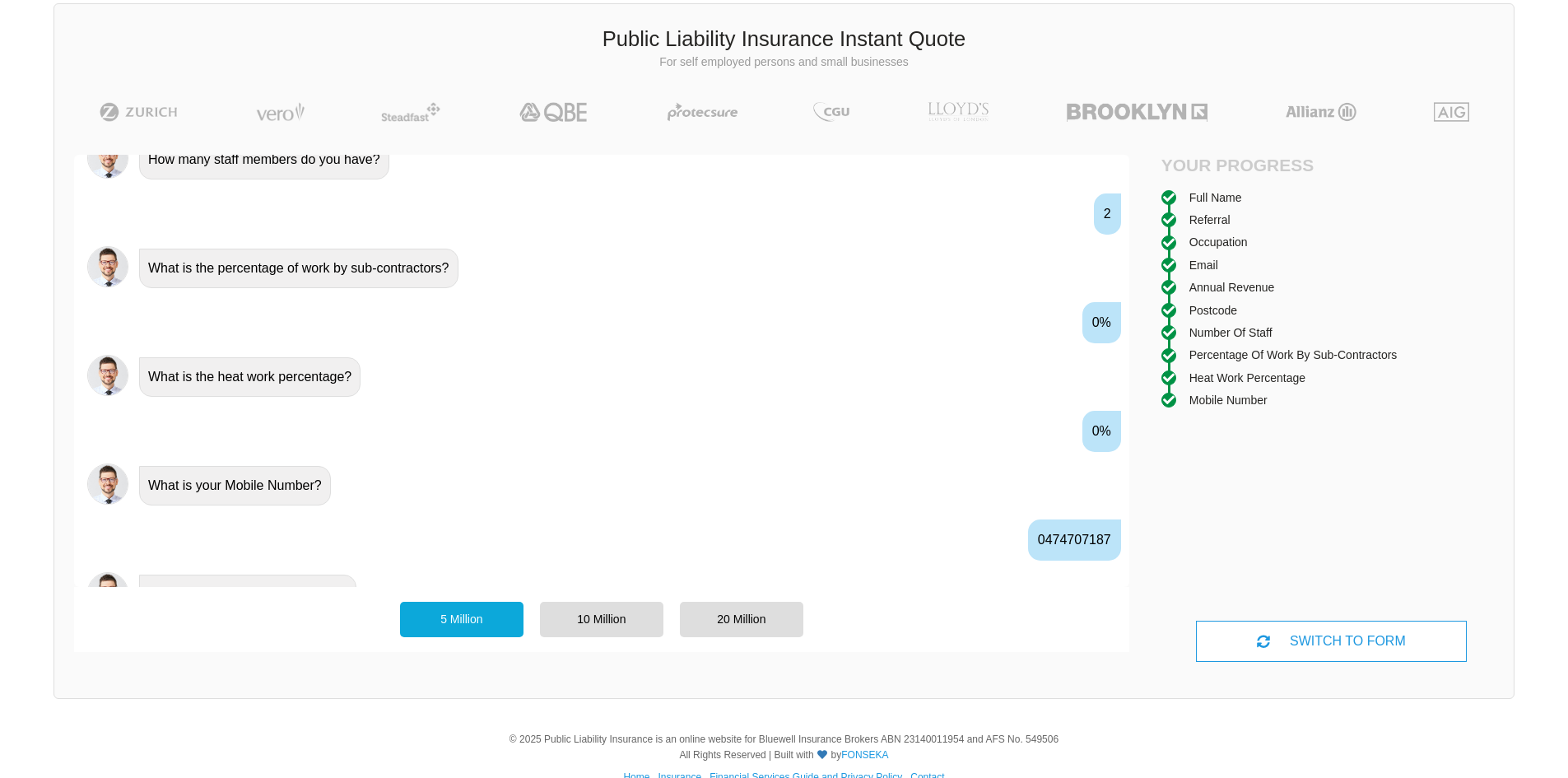
scroll to position [1434, 0]
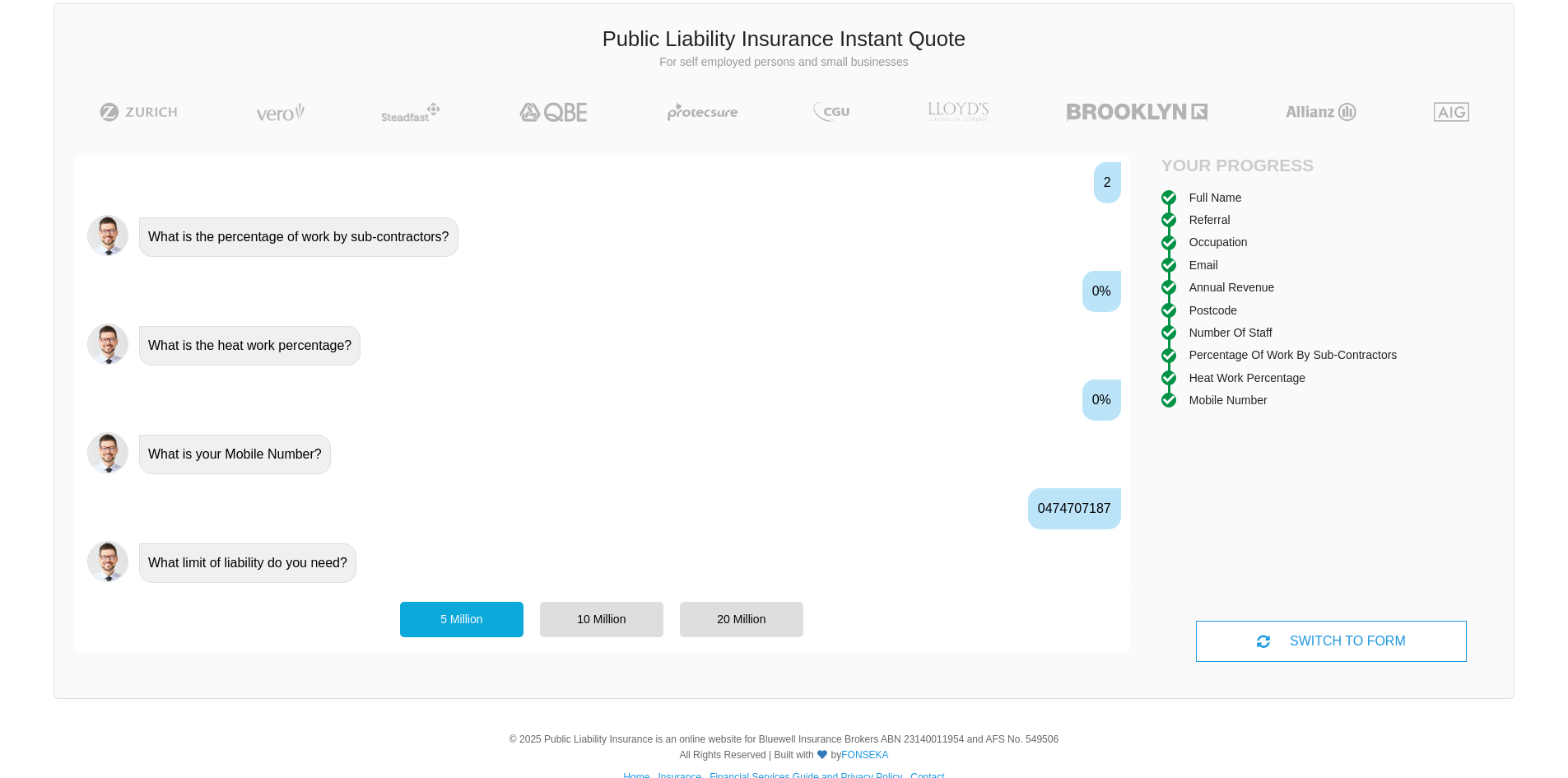
click at [469, 622] on div "5 Million" at bounding box center [462, 619] width 123 height 35
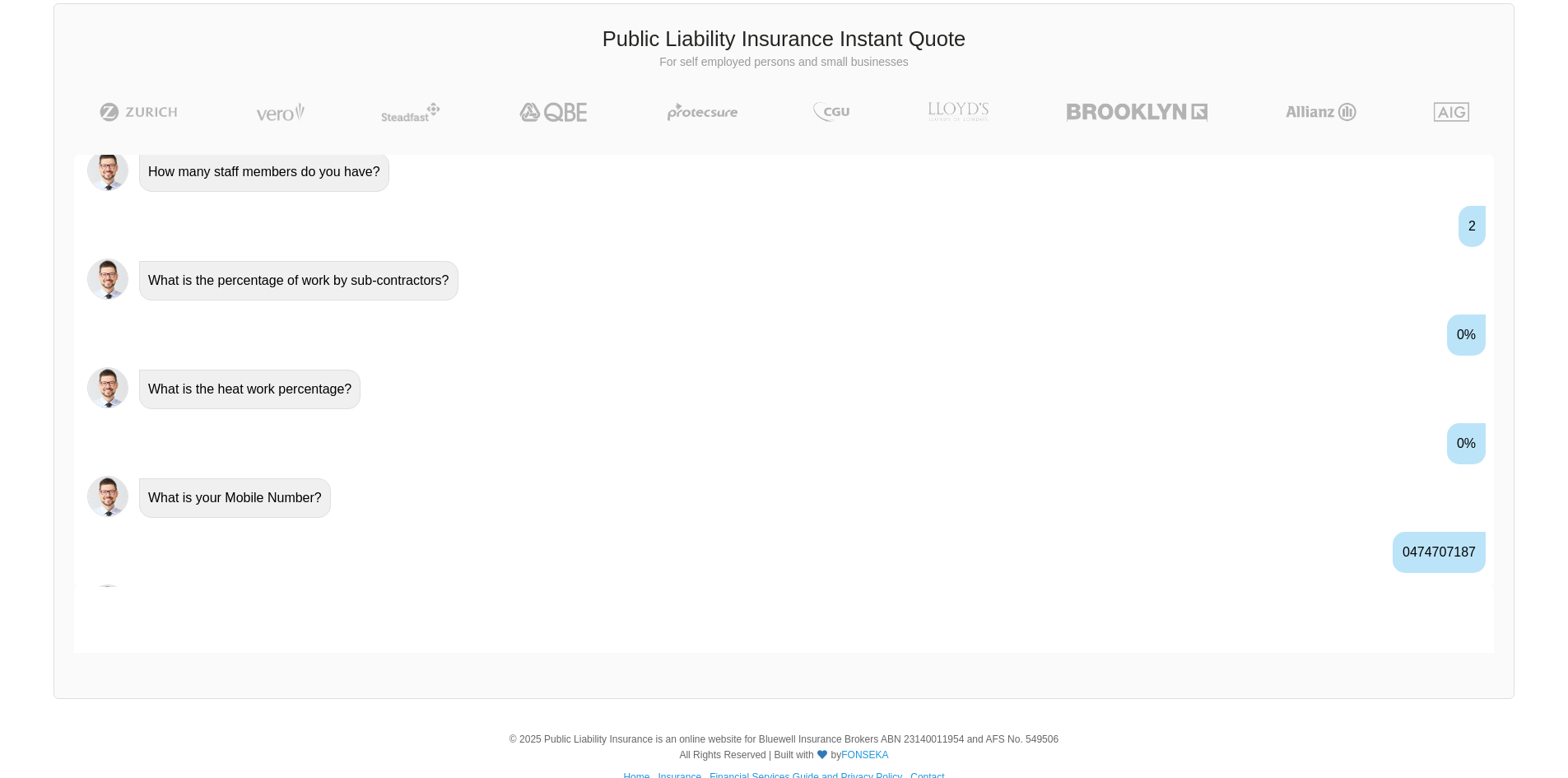
scroll to position [1323, 0]
